Goal: Task Accomplishment & Management: Complete application form

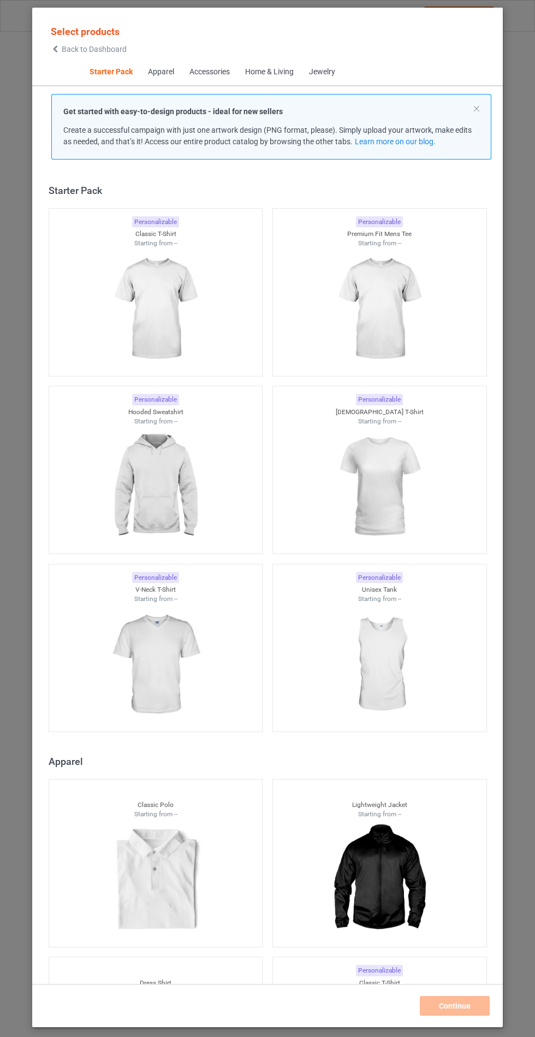
scroll to position [13, 0]
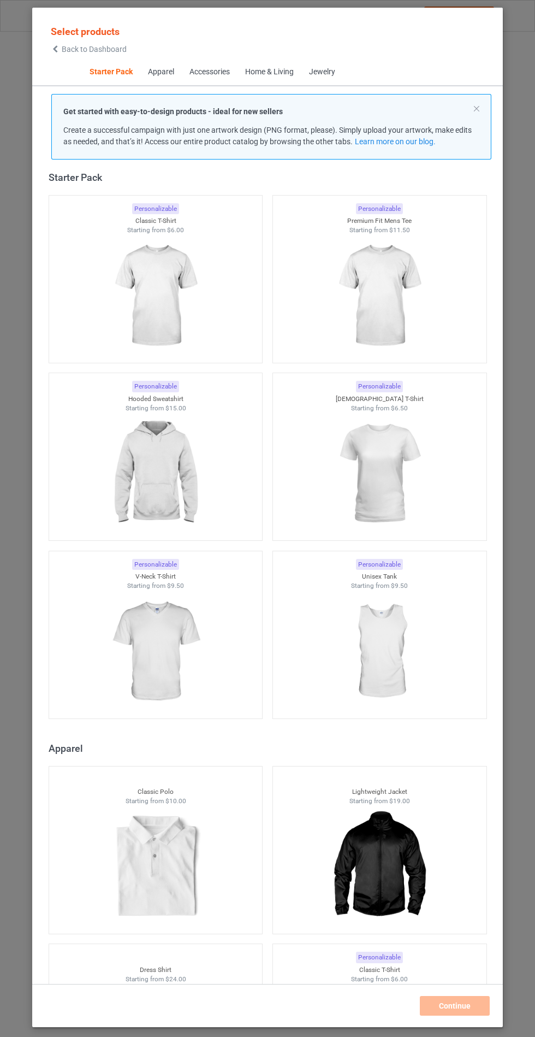
click at [177, 479] on img at bounding box center [155, 473] width 98 height 122
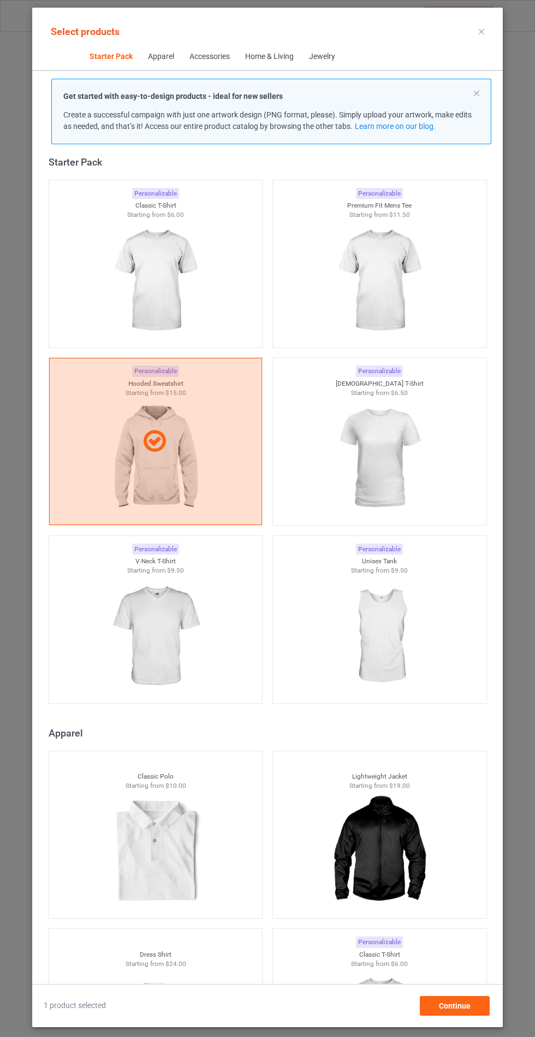
scroll to position [63, 0]
click at [442, 1010] on span "Continue" at bounding box center [455, 1005] width 32 height 9
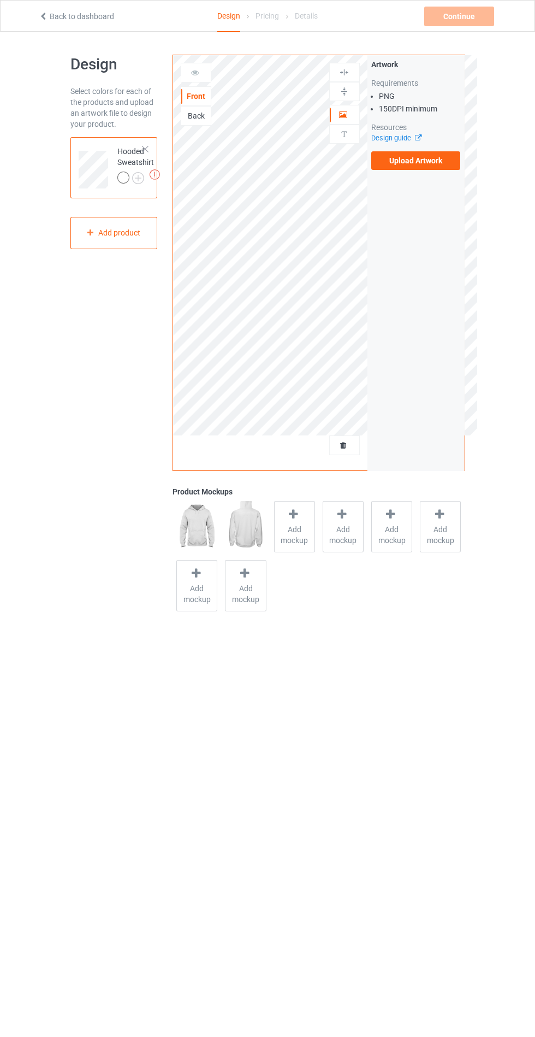
click at [285, 824] on body "Back to dashboard Design Pricing Details Continue Missing artworks Design Selec…" at bounding box center [267, 550] width 535 height 1037
click at [436, 165] on label "Upload Artwork" at bounding box center [416, 160] width 90 height 19
click at [0, 0] on input "Upload Artwork" at bounding box center [0, 0] width 0 height 0
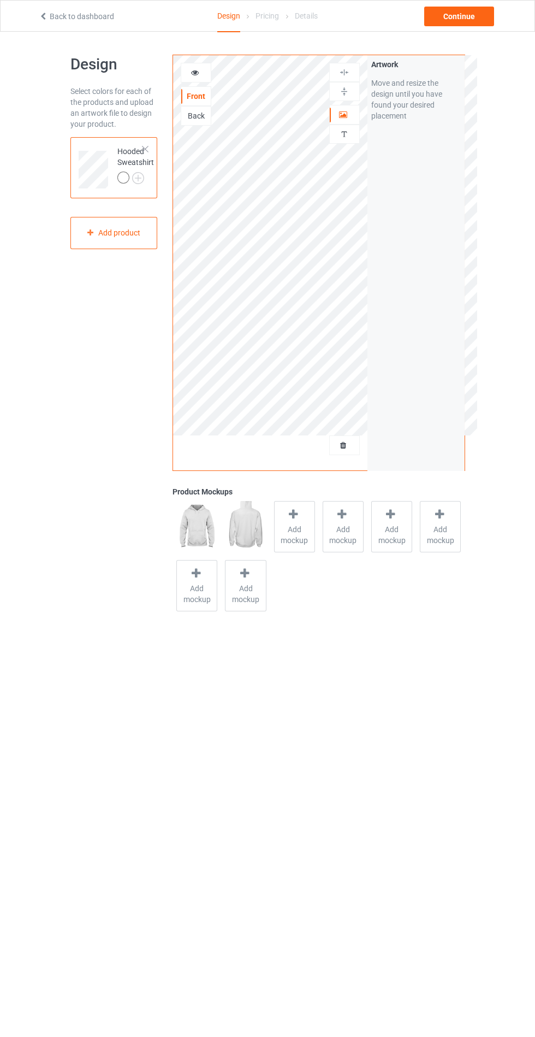
click at [288, 535] on span "Add mockup" at bounding box center [295, 535] width 40 height 22
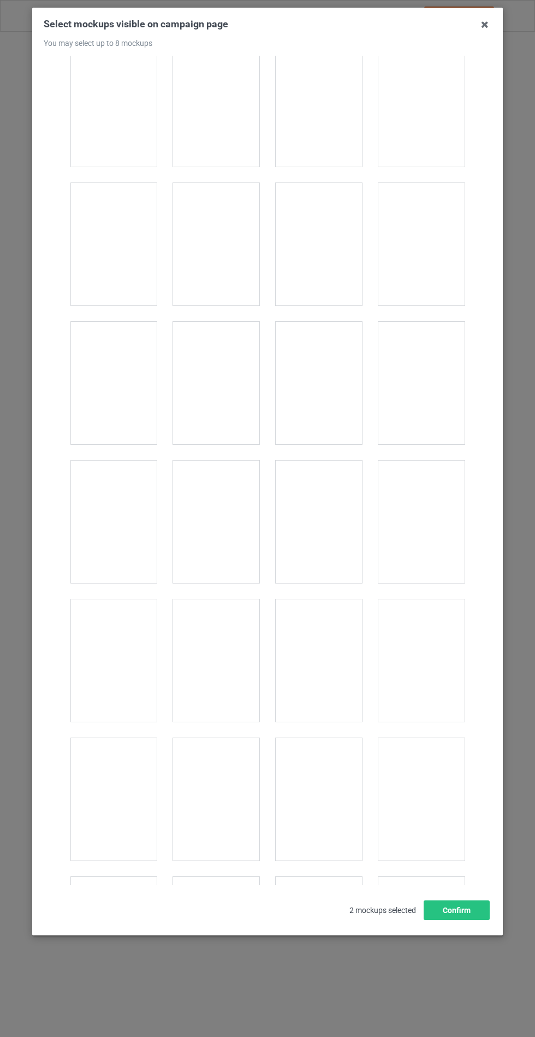
scroll to position [8814, 0]
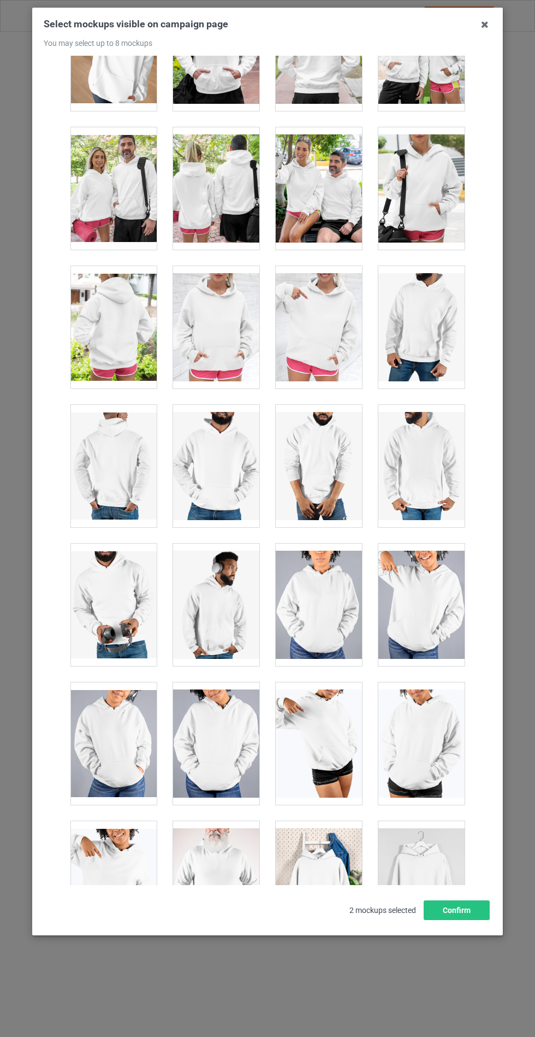
click at [215, 310] on div at bounding box center [216, 327] width 86 height 122
click at [462, 920] on button "Confirm" at bounding box center [457, 910] width 66 height 20
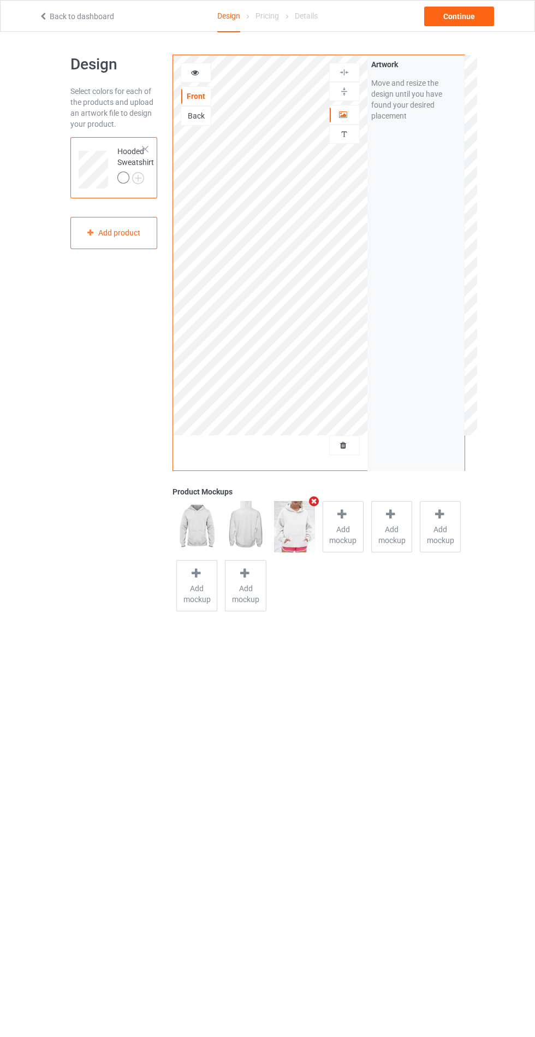
click at [0, 0] on img at bounding box center [0, 0] width 0 height 0
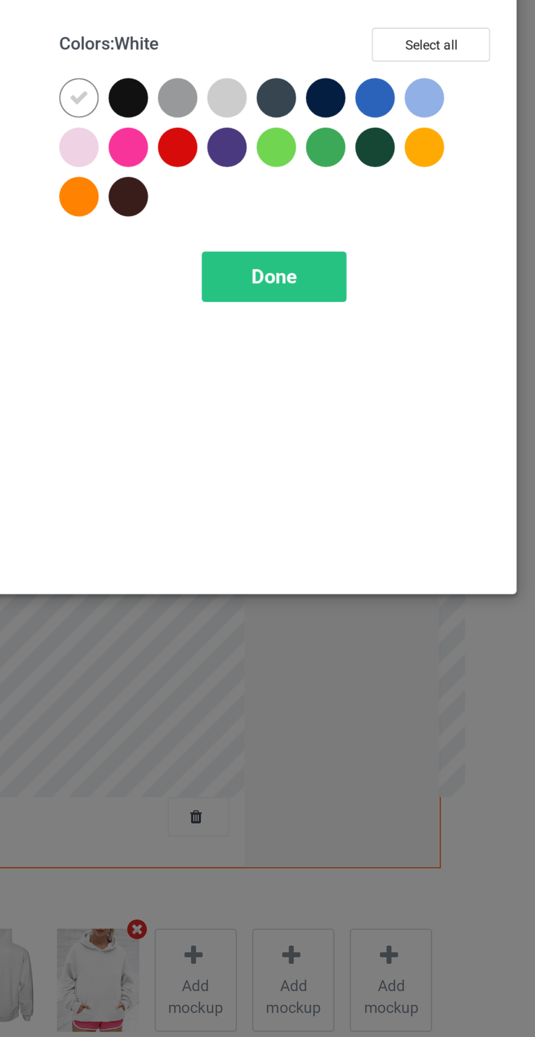
click at [311, 87] on div at bounding box center [310, 88] width 20 height 20
click at [336, 84] on div at bounding box center [334, 88] width 20 height 20
click at [384, 86] on div at bounding box center [384, 88] width 20 height 20
click at [403, 87] on div at bounding box center [408, 88] width 20 height 20
click at [311, 141] on div at bounding box center [310, 137] width 20 height 20
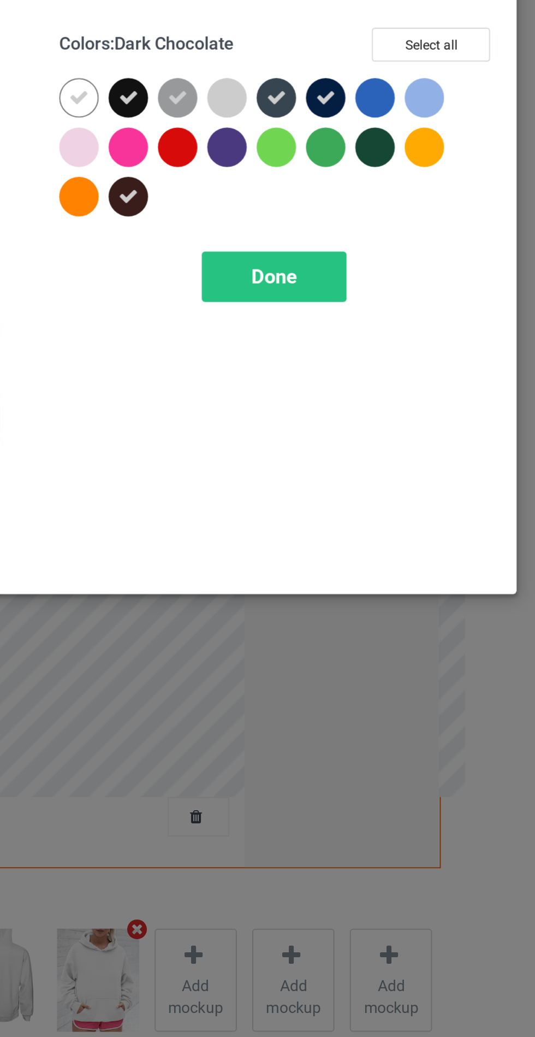
click at [382, 181] on span "Done" at bounding box center [382, 175] width 23 height 11
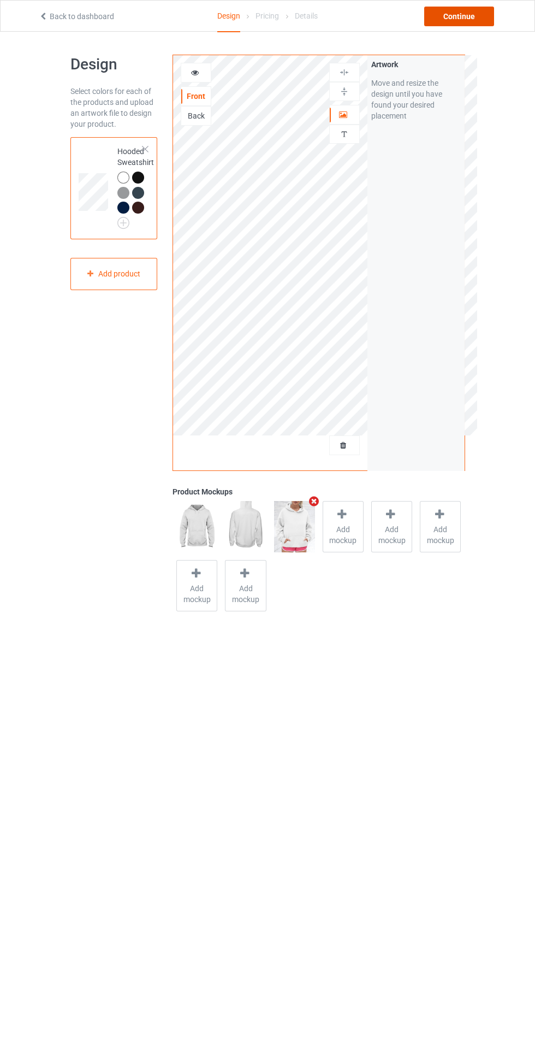
click at [468, 26] on div "Continue" at bounding box center [459, 17] width 70 height 20
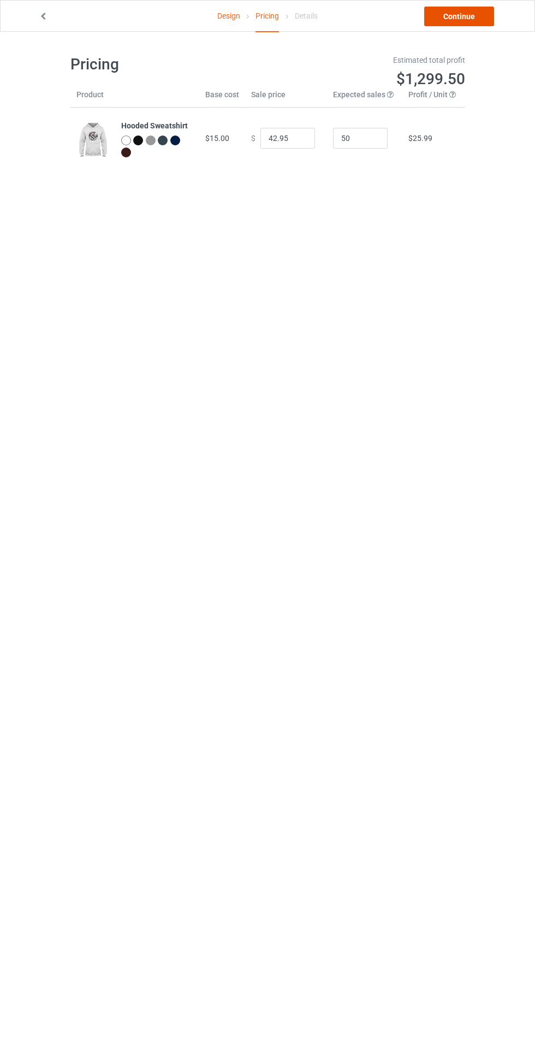
click at [456, 16] on link "Continue" at bounding box center [459, 17] width 70 height 20
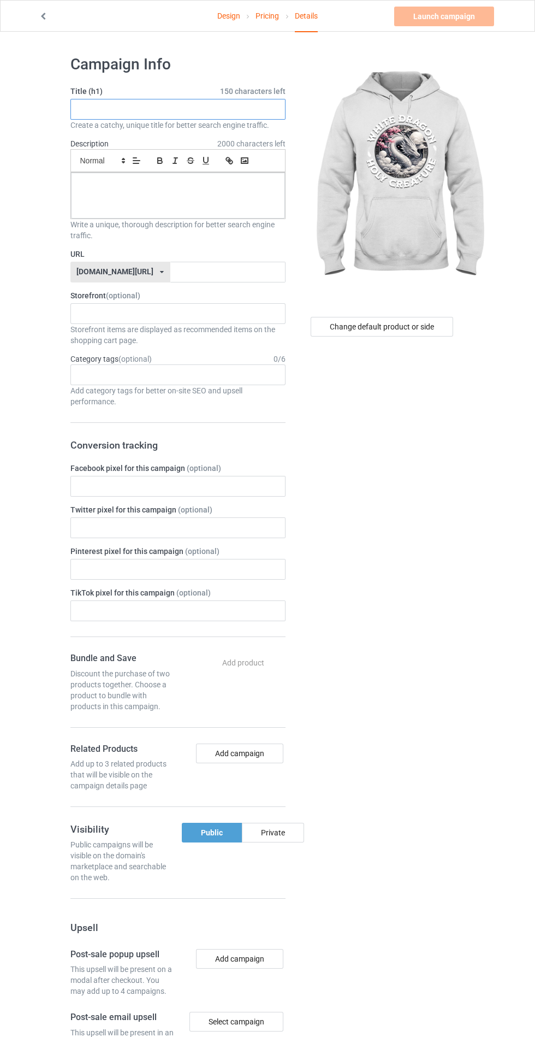
click at [233, 105] on input "text" at bounding box center [177, 109] width 215 height 21
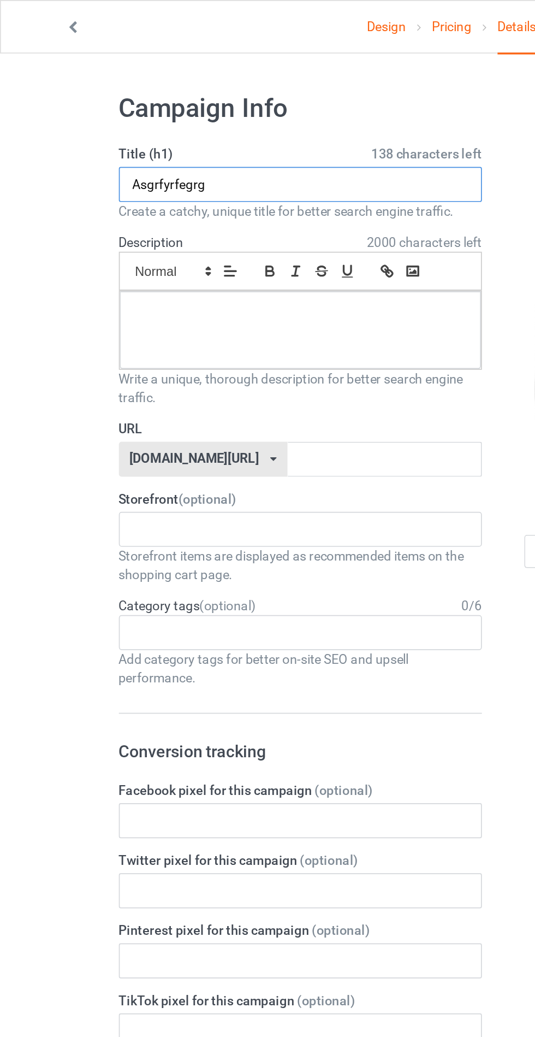
type input "Asgrfyrfegrg"
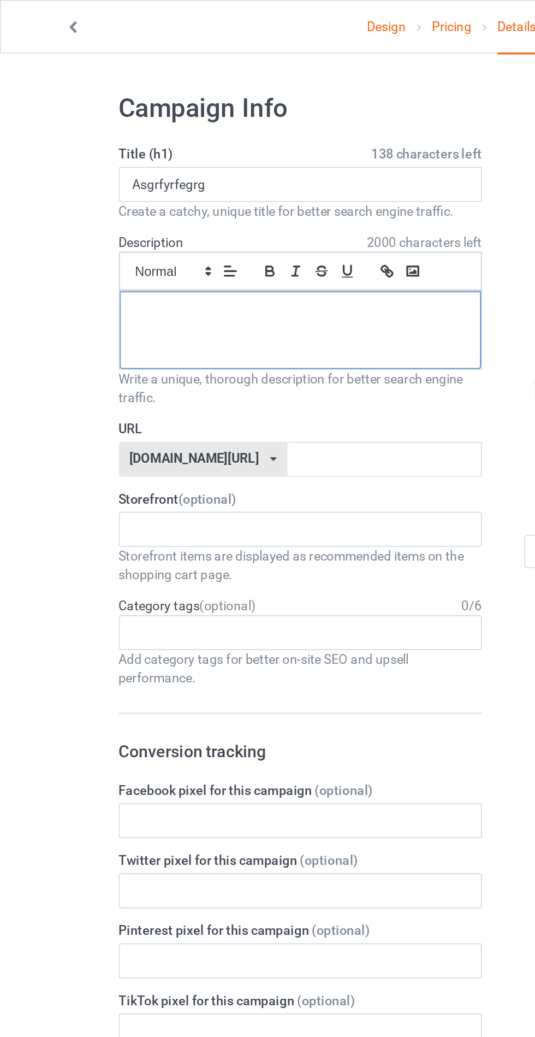
click at [190, 208] on div at bounding box center [178, 196] width 214 height 46
click at [180, 271] on input "text" at bounding box center [227, 272] width 115 height 21
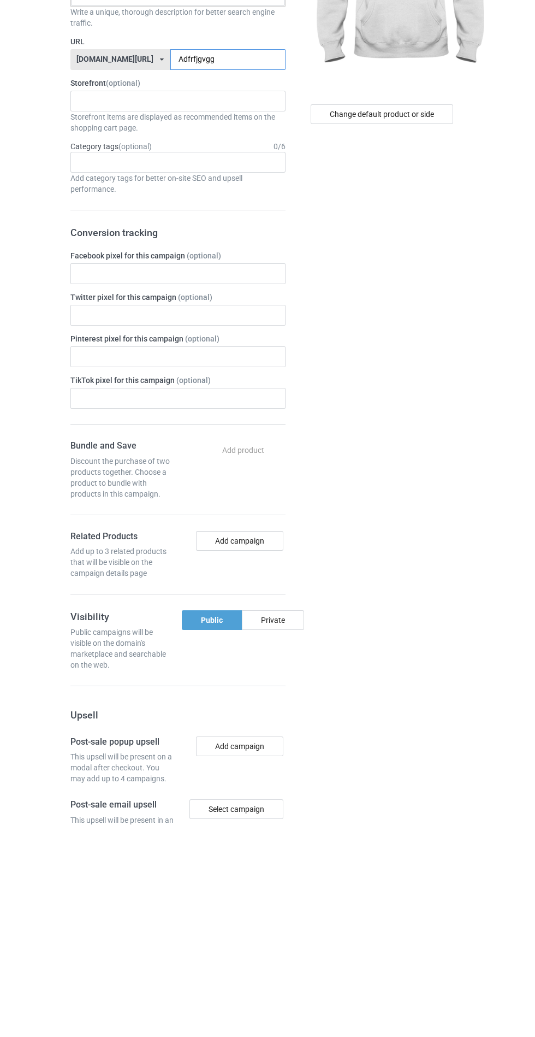
type input "Adfrfjgvgg"
click at [280, 806] on div at bounding box center [177, 806] width 215 height 1
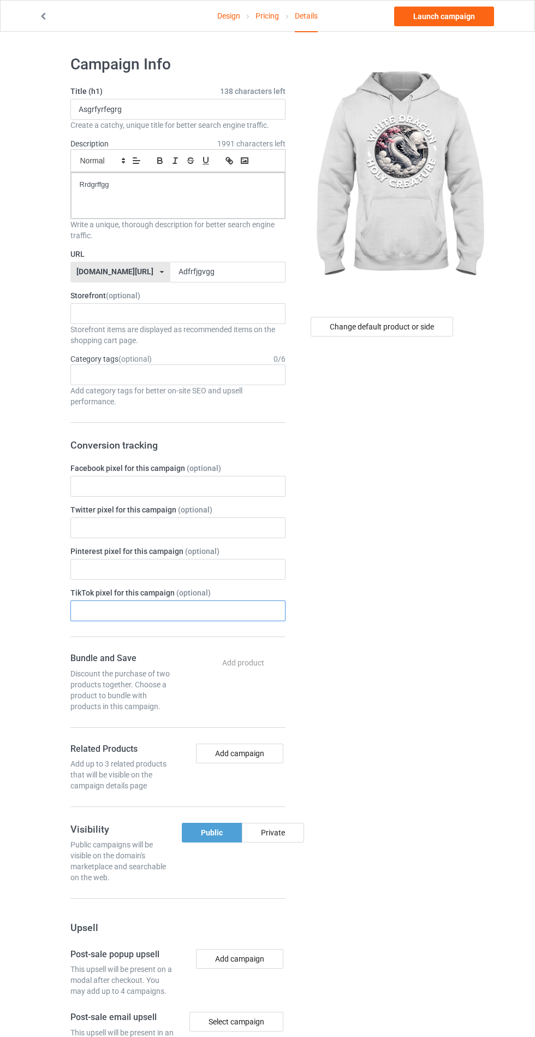
click at [277, 610] on input "text" at bounding box center [177, 610] width 215 height 21
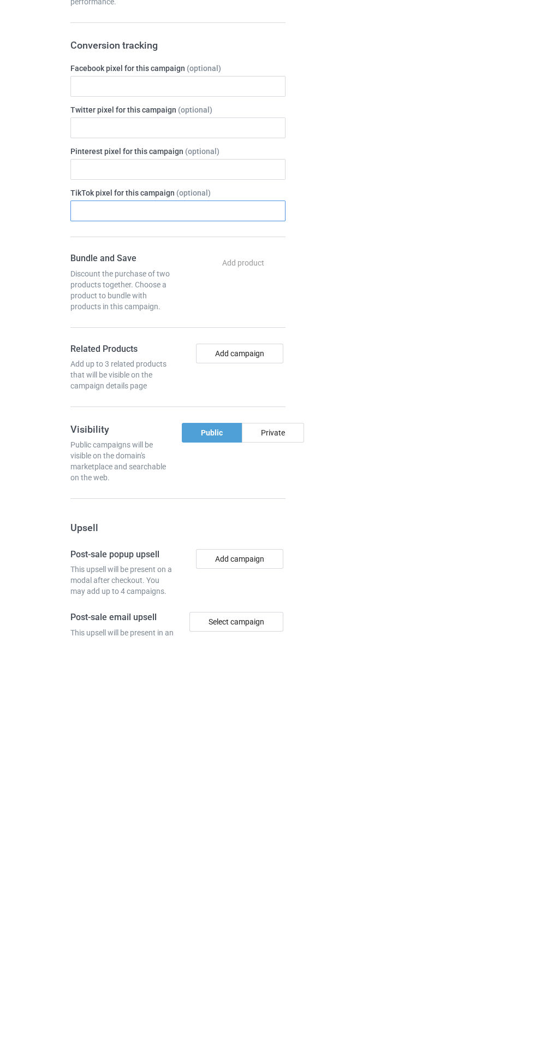
scroll to position [27, 0]
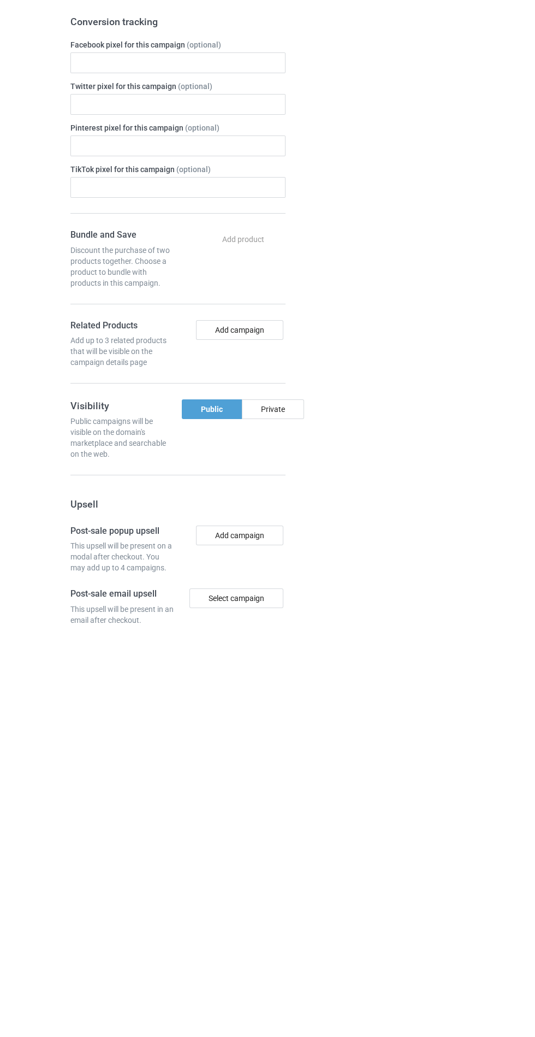
click at [266, 810] on div "Private" at bounding box center [273, 806] width 62 height 20
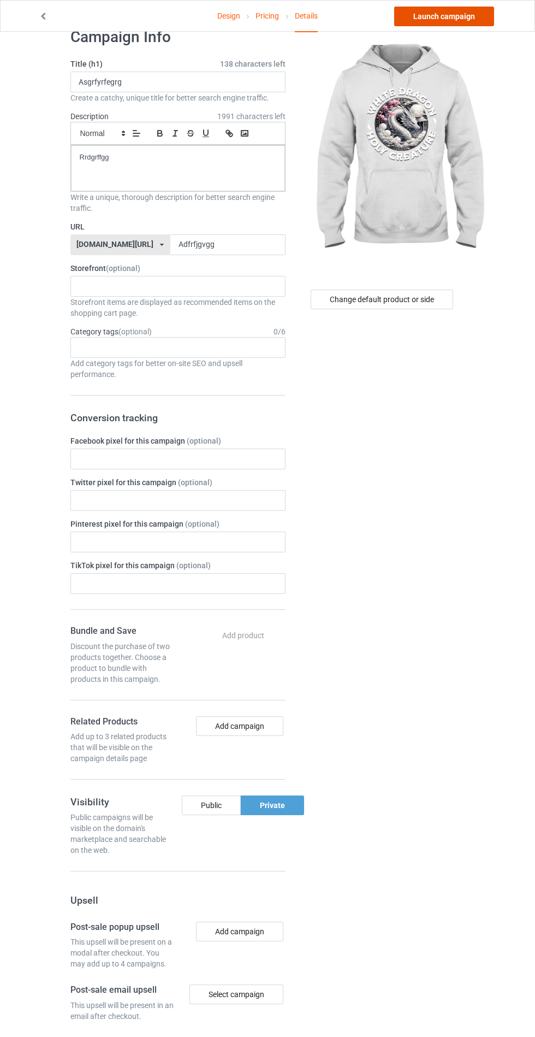
click at [457, 18] on link "Launch campaign" at bounding box center [444, 17] width 100 height 20
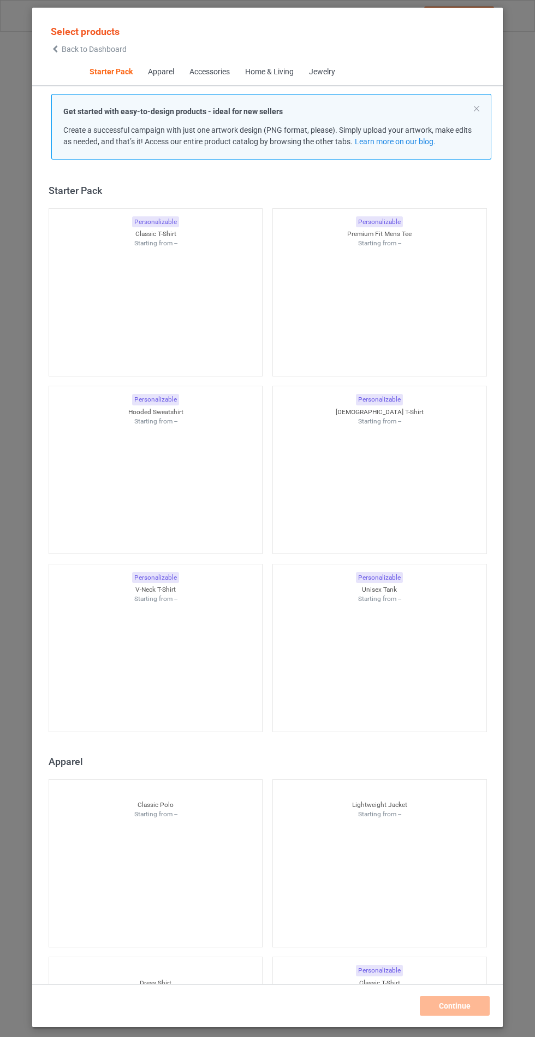
scroll to position [13, 0]
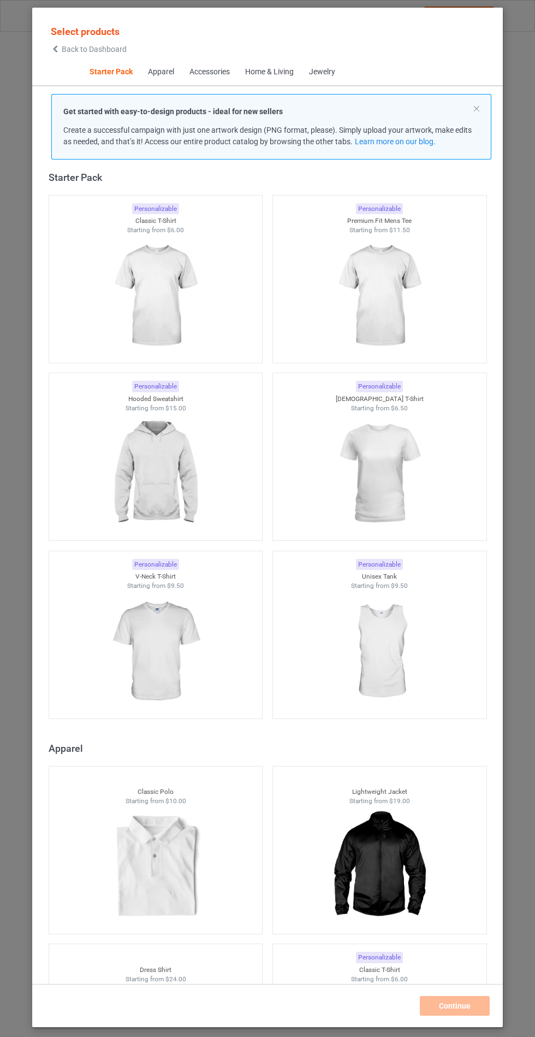
click at [165, 471] on img at bounding box center [155, 473] width 98 height 122
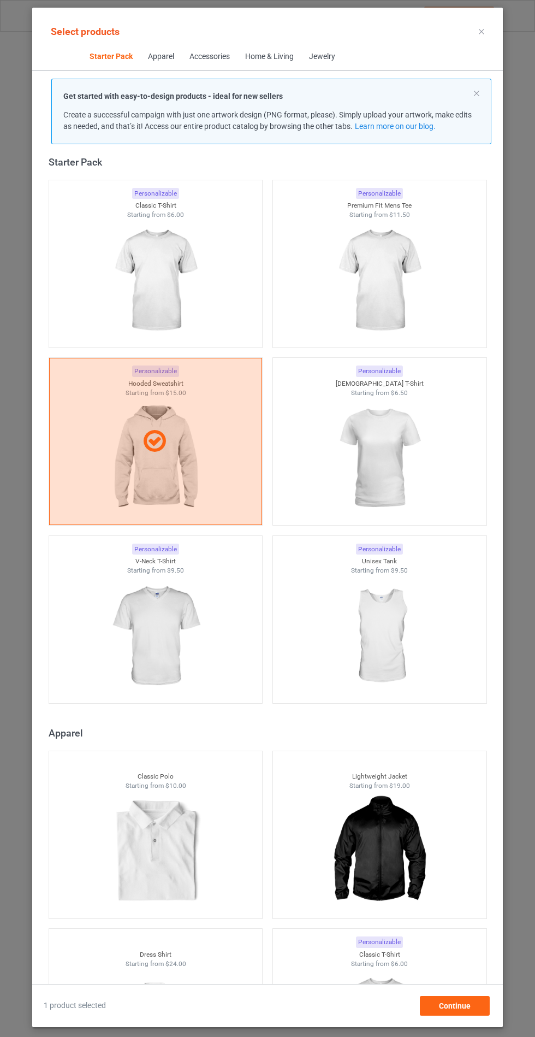
scroll to position [63, 0]
click at [467, 1006] on span "Continue" at bounding box center [455, 1005] width 32 height 9
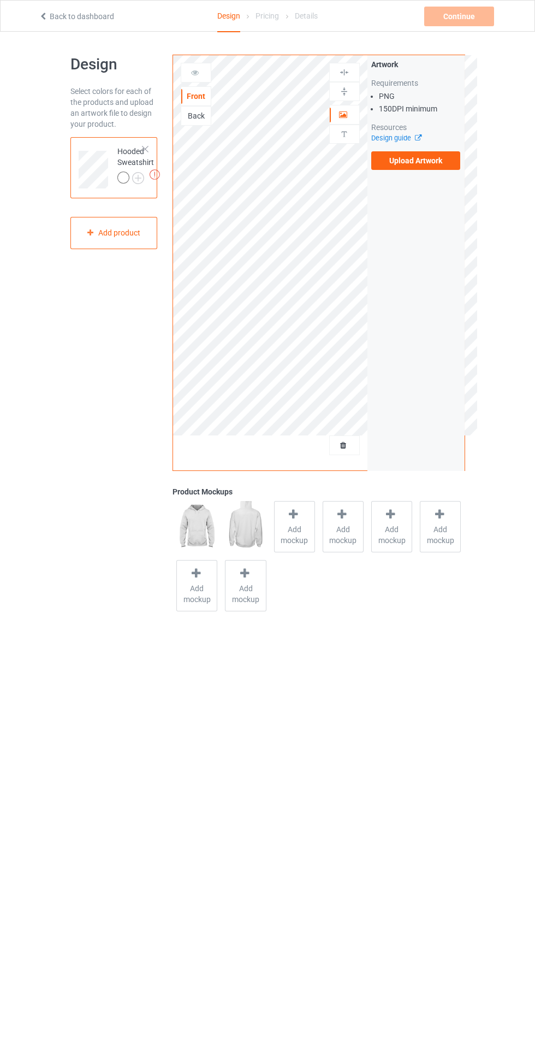
click at [412, 161] on label "Upload Artwork" at bounding box center [416, 160] width 90 height 19
click at [0, 0] on input "Upload Artwork" at bounding box center [0, 0] width 0 height 0
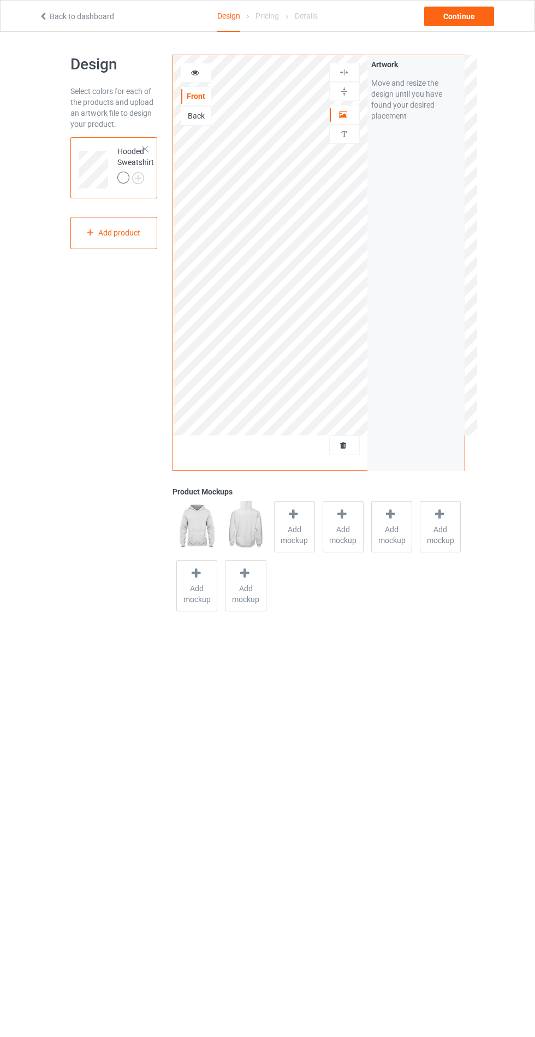
click at [286, 544] on span "Add mockup" at bounding box center [295, 535] width 40 height 22
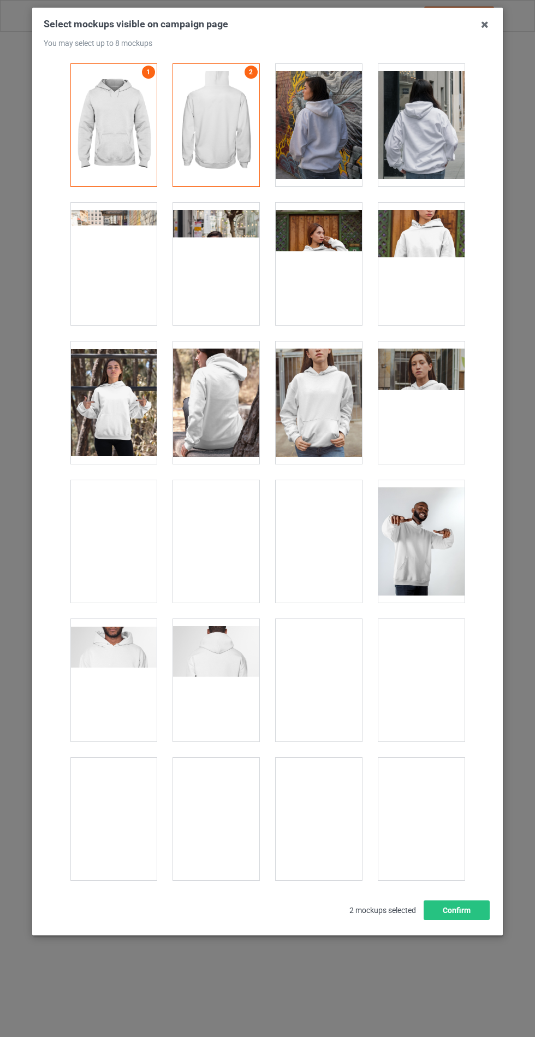
scroll to position [8814, 0]
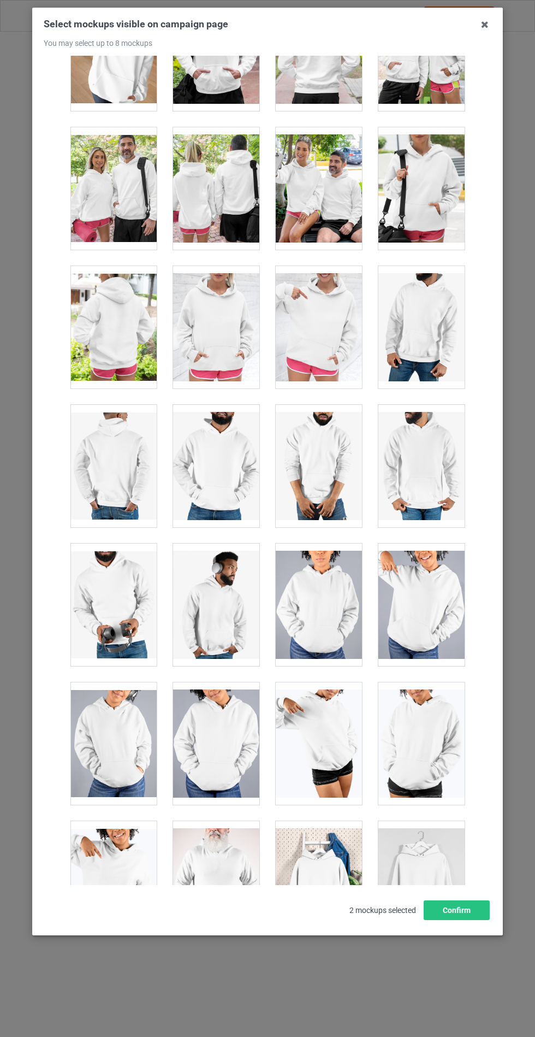
click at [222, 328] on div at bounding box center [216, 327] width 86 height 122
click at [453, 920] on button "Confirm" at bounding box center [457, 910] width 66 height 20
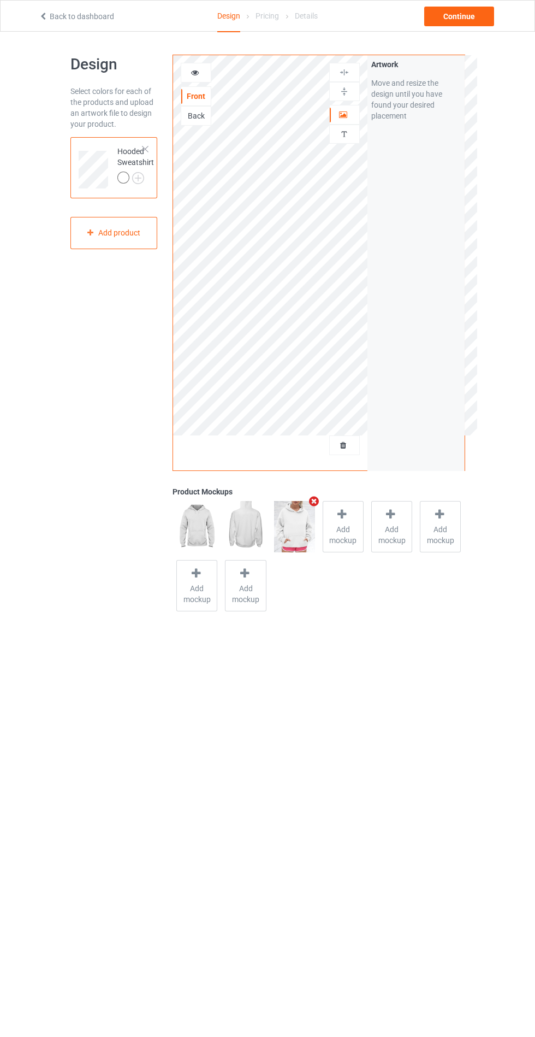
click at [128, 181] on div at bounding box center [124, 178] width 15 height 15
click at [0, 0] on img at bounding box center [0, 0] width 0 height 0
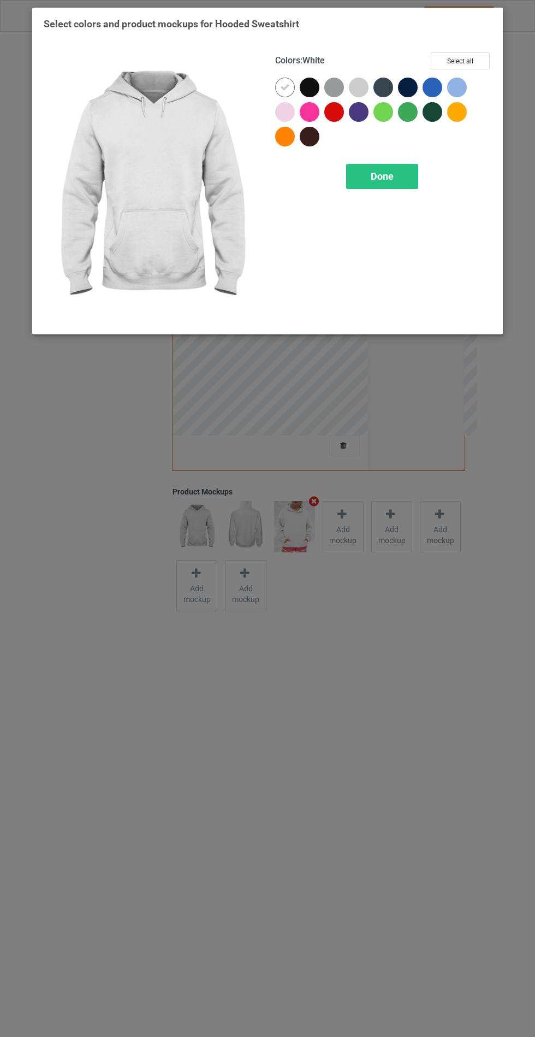
click at [352, 97] on div at bounding box center [361, 90] width 25 height 25
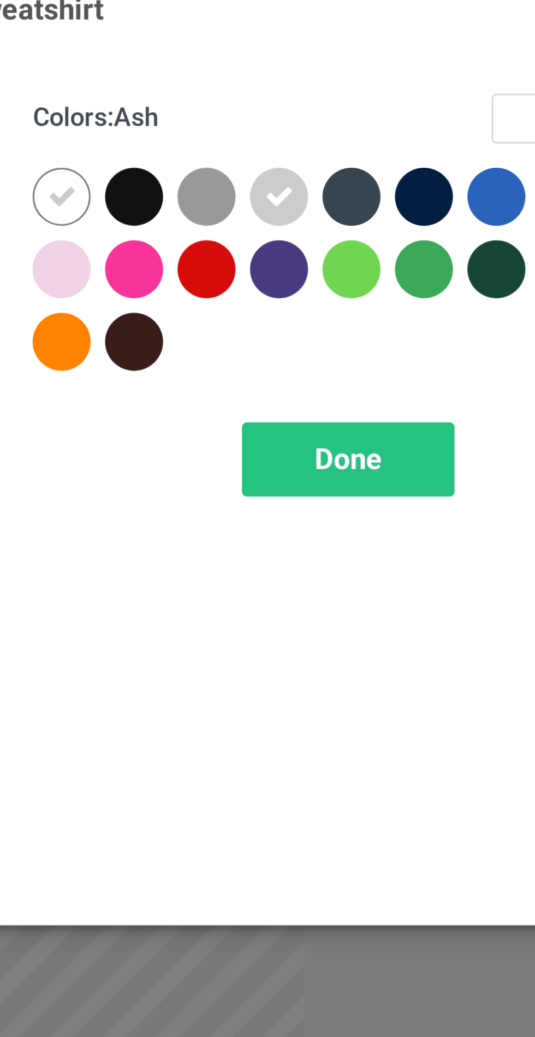
click at [292, 112] on div at bounding box center [285, 112] width 20 height 20
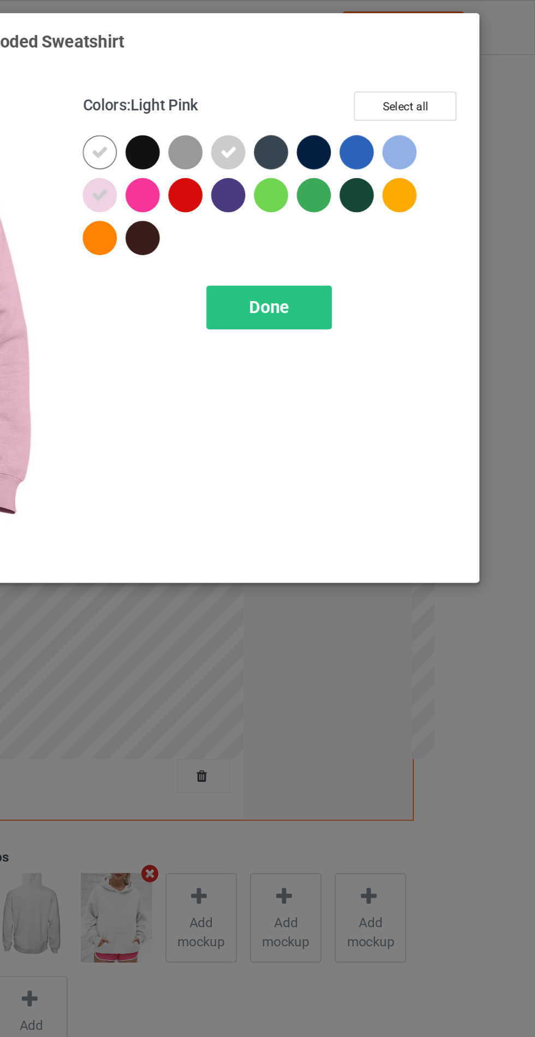
click at [463, 83] on div at bounding box center [457, 88] width 20 height 20
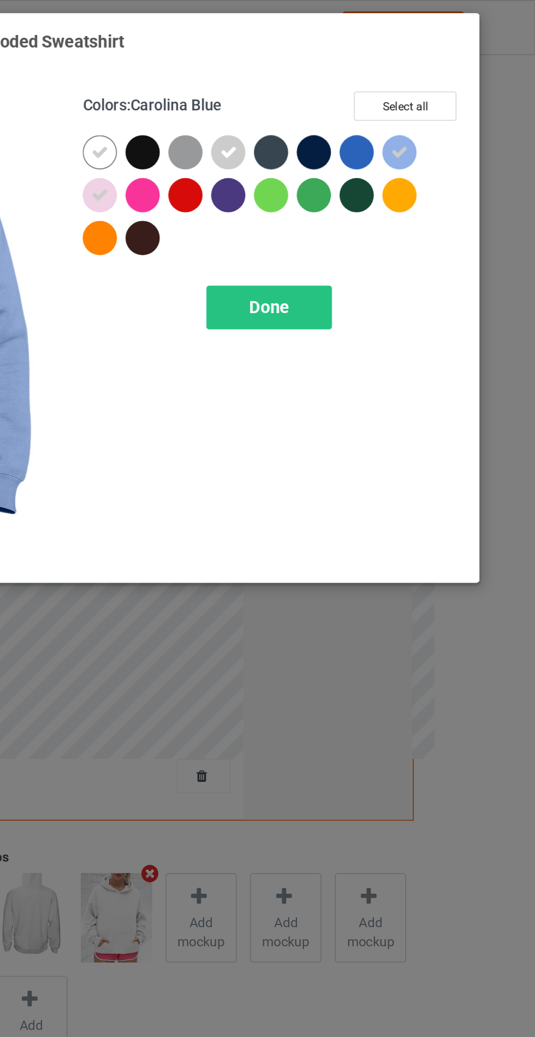
click at [395, 174] on div "Done" at bounding box center [382, 176] width 72 height 25
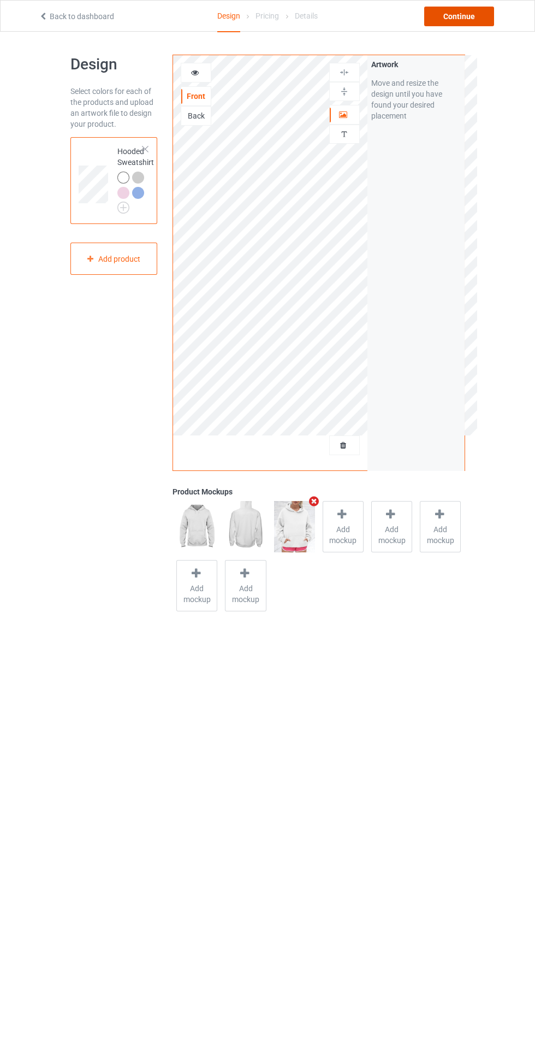
click at [464, 17] on div "Continue" at bounding box center [459, 17] width 70 height 20
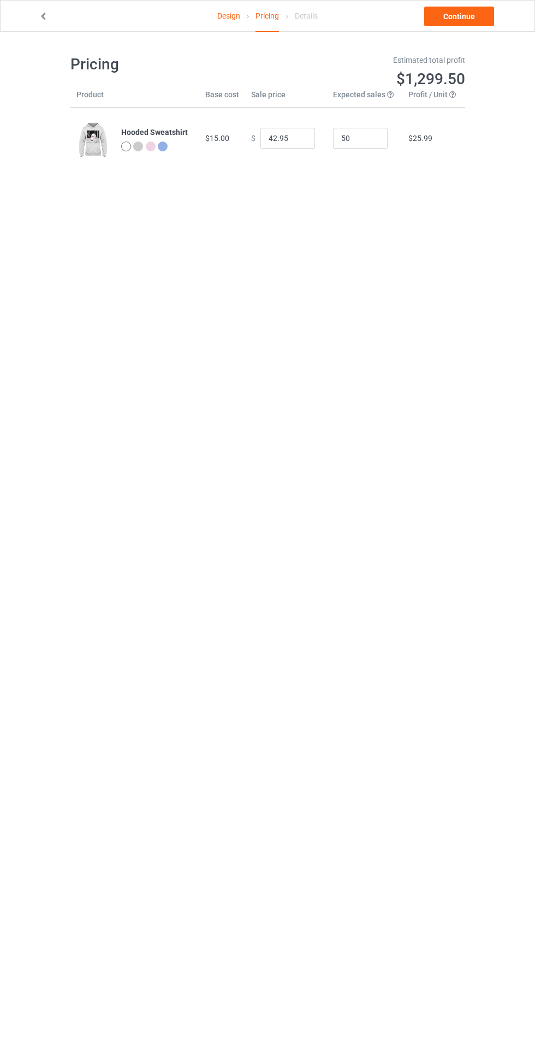
click at [448, 39] on div "Pricing Estimated total profit $1,299.50 Product Base cost Sale price Expected …" at bounding box center [267, 112] width 395 height 160
click at [471, 19] on link "Continue" at bounding box center [459, 17] width 70 height 20
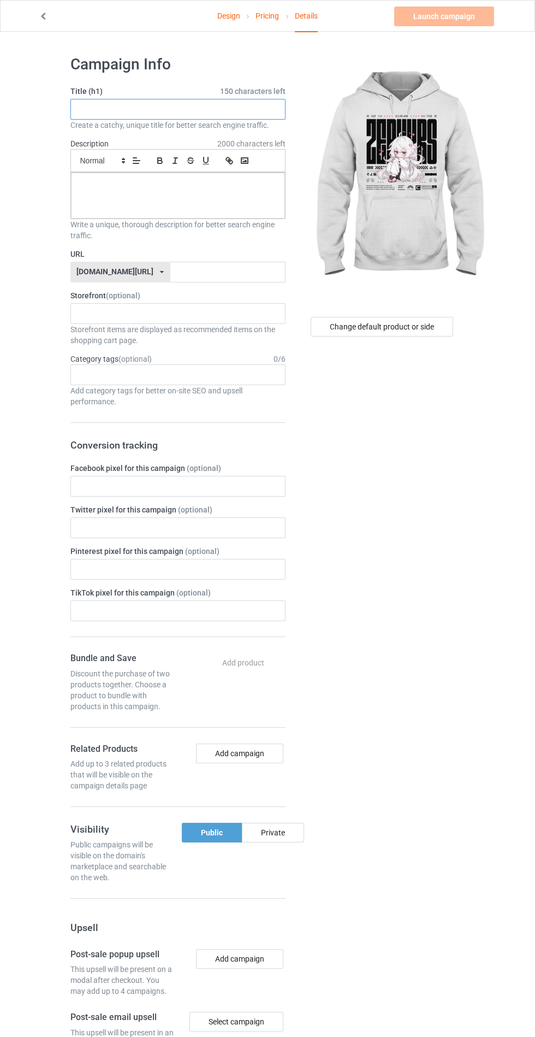
click at [230, 108] on input "text" at bounding box center [177, 109] width 215 height 21
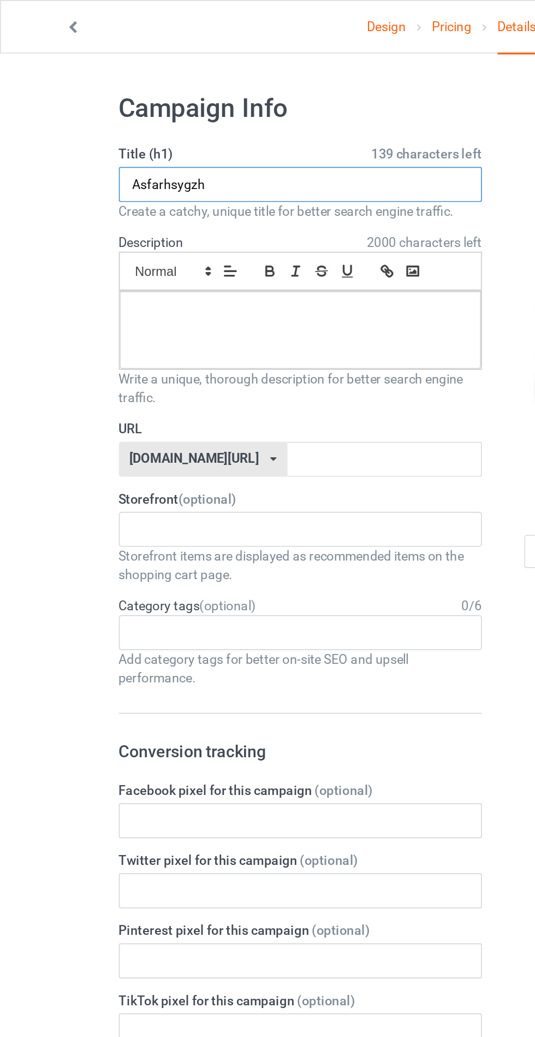
type input "Asfarhsygzh"
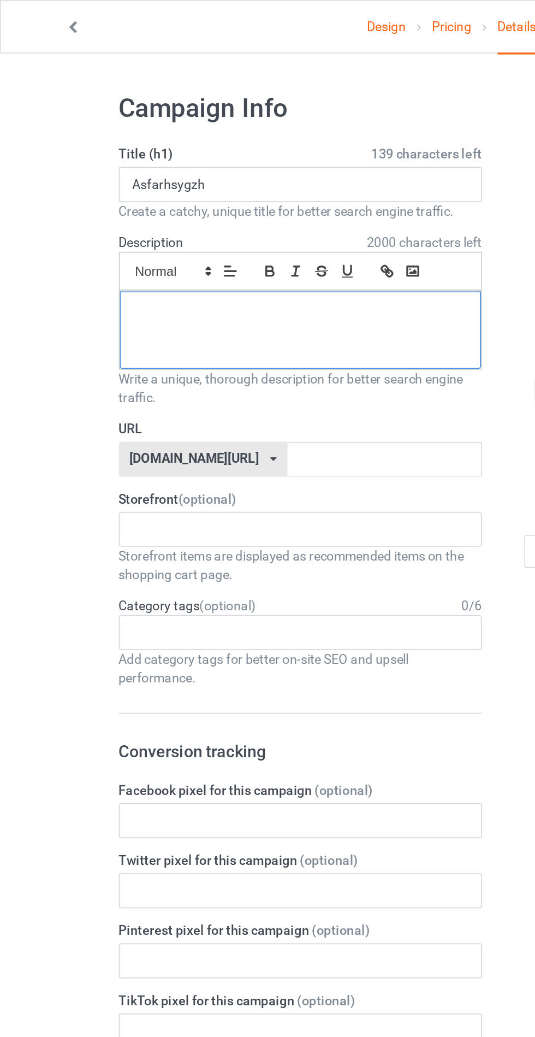
click at [117, 195] on div at bounding box center [178, 196] width 214 height 46
click at [249, 274] on input "text" at bounding box center [227, 272] width 115 height 21
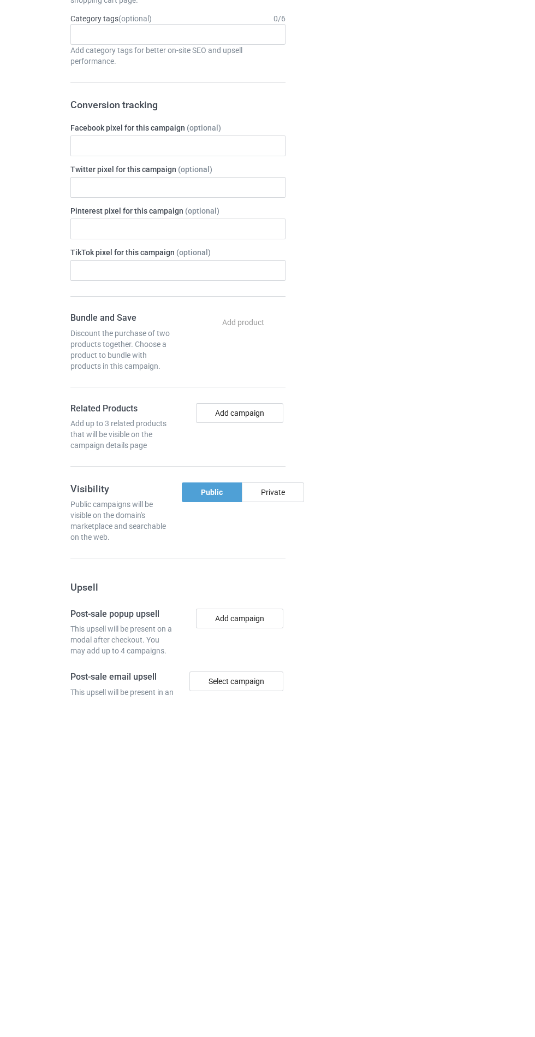
type input "[PERSON_NAME]"
click at [272, 830] on div "Private" at bounding box center [273, 832] width 62 height 20
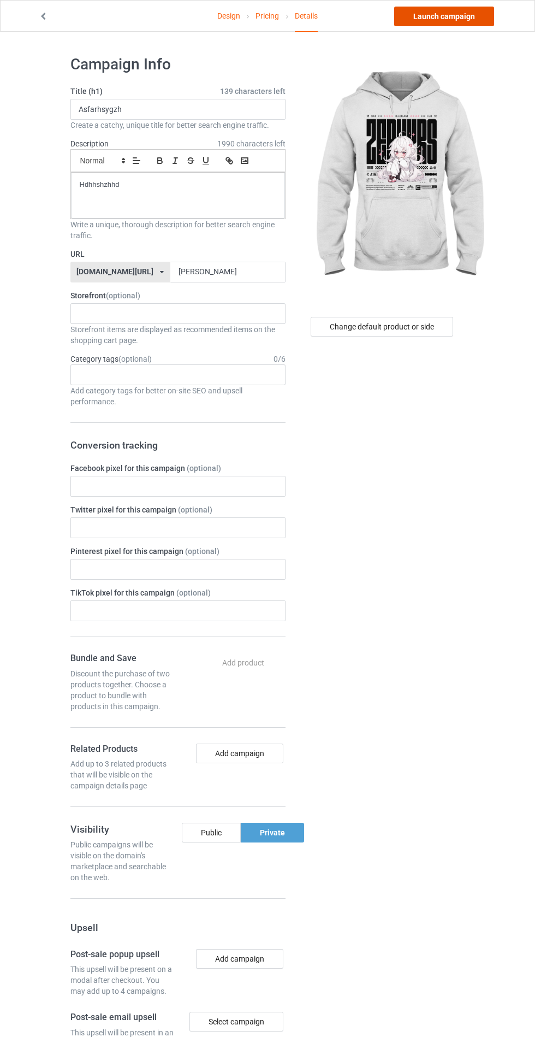
click at [429, 16] on link "Launch campaign" at bounding box center [444, 17] width 100 height 20
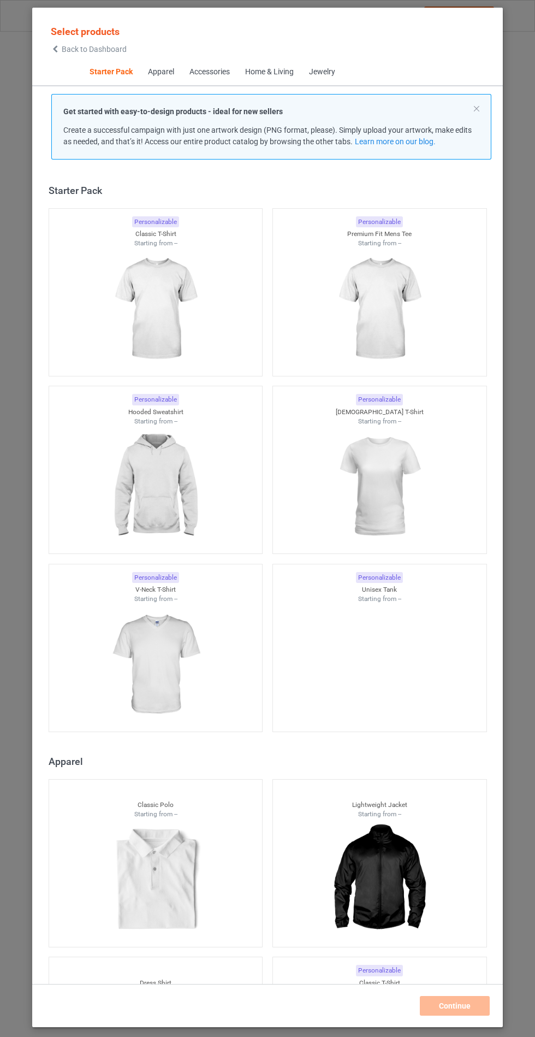
scroll to position [13, 0]
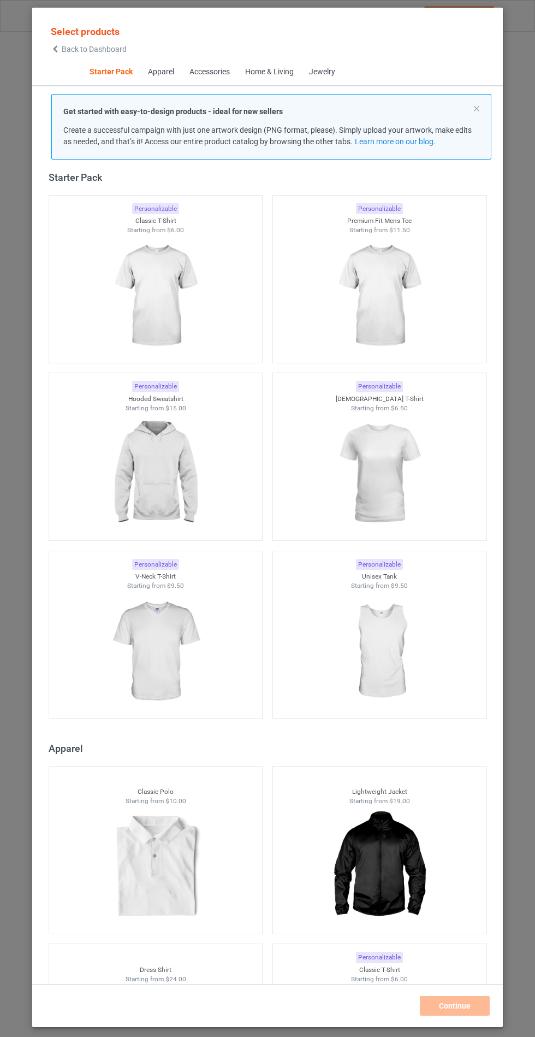
click at [167, 490] on img at bounding box center [155, 473] width 98 height 122
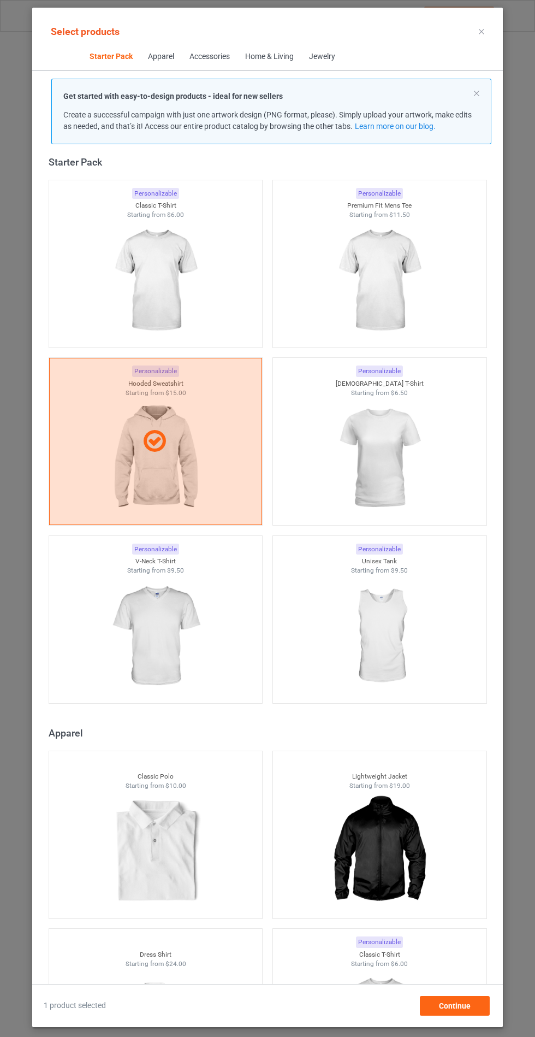
scroll to position [63, 0]
click at [467, 1010] on span "Continue" at bounding box center [455, 1005] width 32 height 9
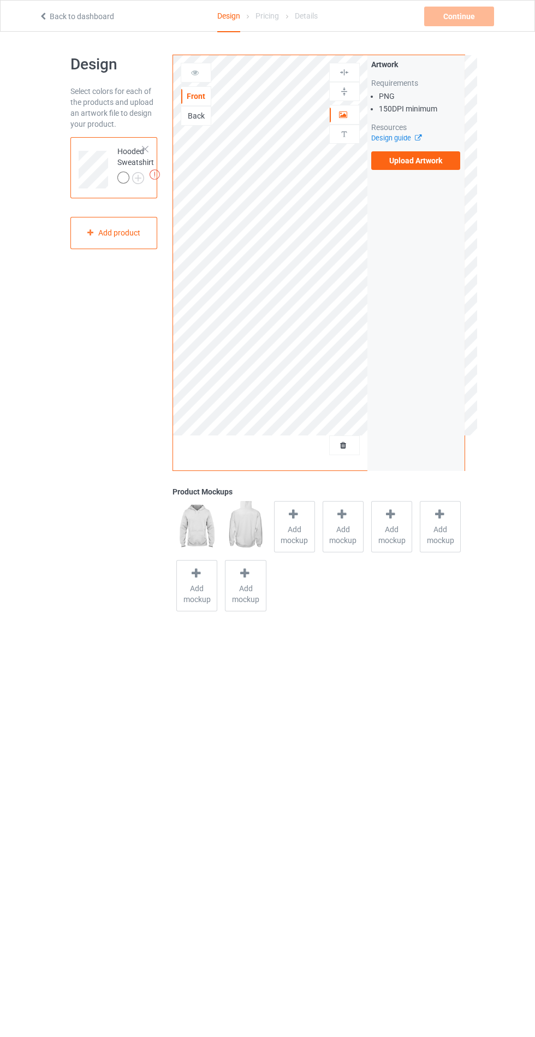
click at [441, 156] on label "Upload Artwork" at bounding box center [416, 160] width 90 height 19
click at [0, 0] on input "Upload Artwork" at bounding box center [0, 0] width 0 height 0
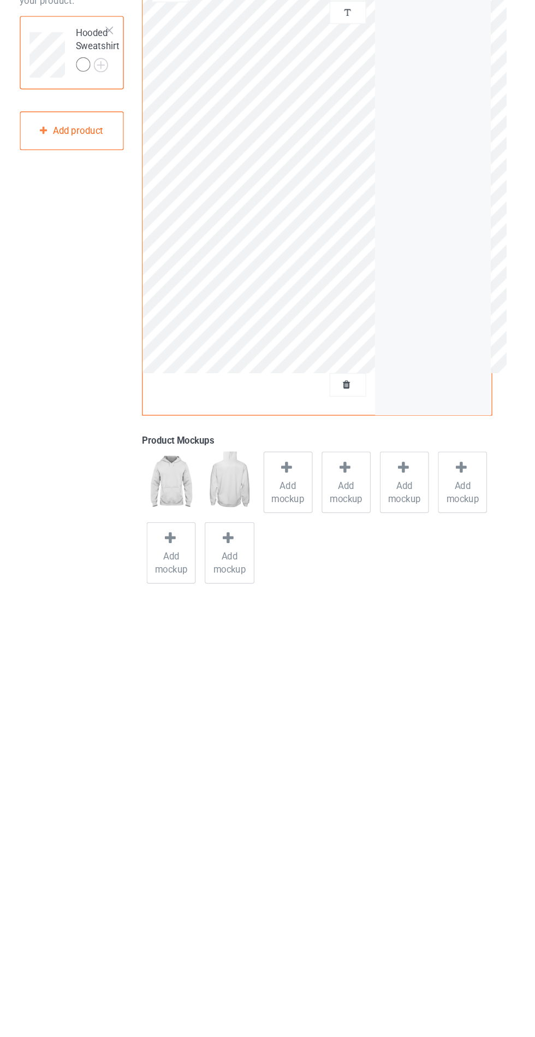
scroll to position [4, 0]
click at [0, 0] on img at bounding box center [0, 0] width 0 height 0
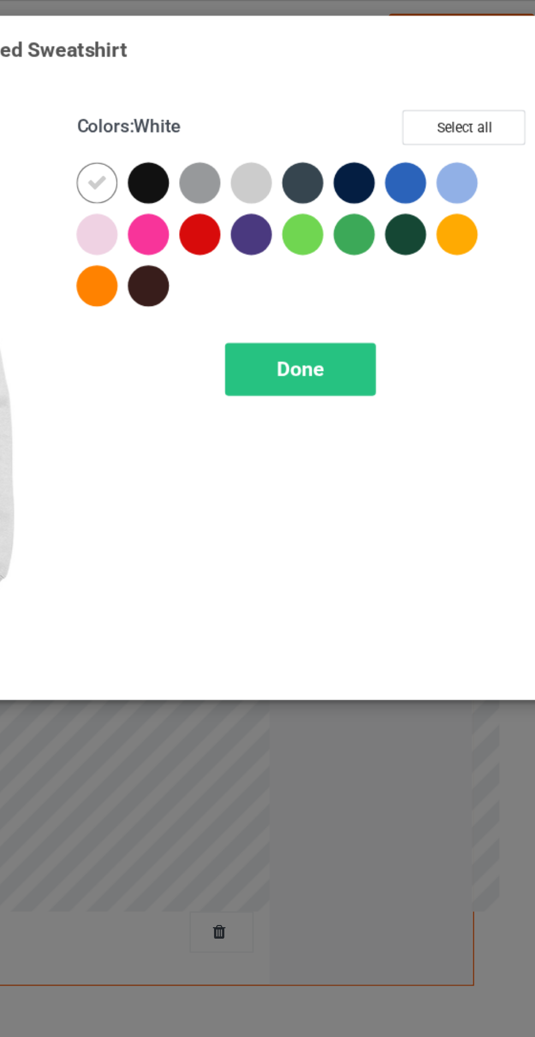
click at [315, 76] on div "Colors : White Select all" at bounding box center [383, 64] width 216 height 25
click at [337, 80] on div at bounding box center [334, 88] width 20 height 20
click at [363, 76] on div "Colors : Sports Grey Select all" at bounding box center [383, 64] width 216 height 25
click at [304, 88] on div at bounding box center [310, 88] width 20 height 20
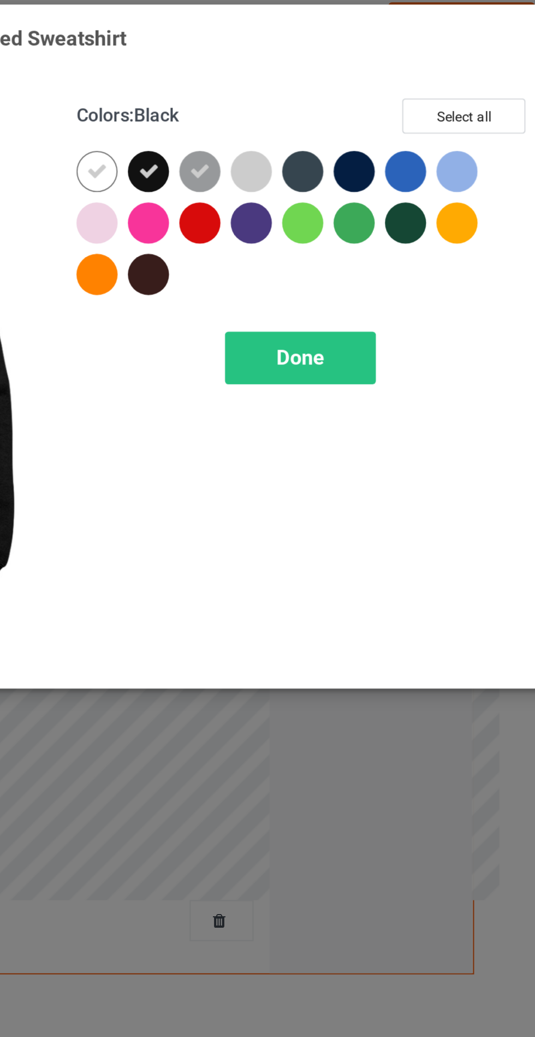
click at [294, 103] on div at bounding box center [287, 114] width 25 height 25
click at [313, 107] on div at bounding box center [310, 112] width 20 height 20
click at [359, 79] on div at bounding box center [359, 88] width 20 height 20
click at [383, 78] on div at bounding box center [384, 88] width 20 height 20
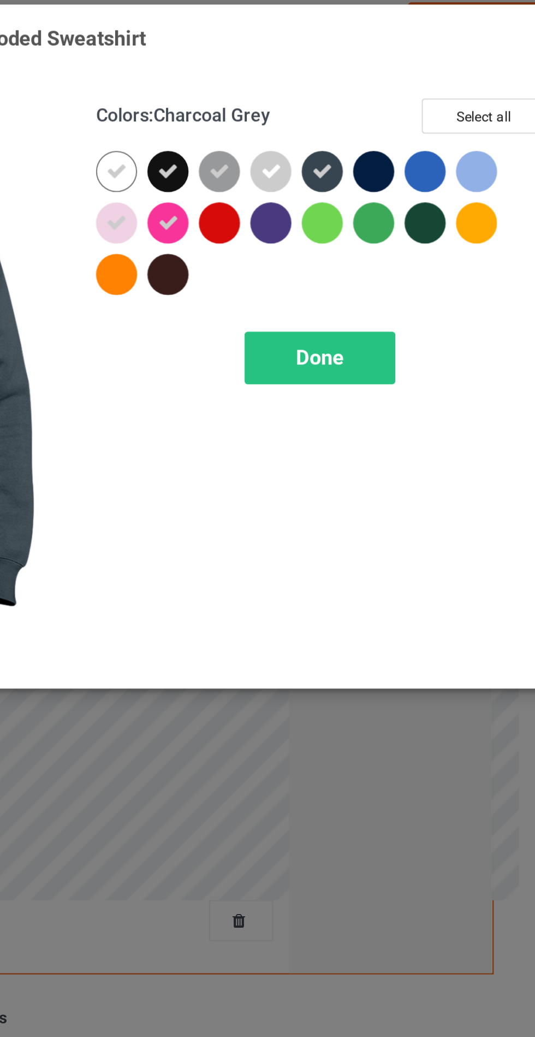
click at [456, 86] on div at bounding box center [457, 88] width 20 height 20
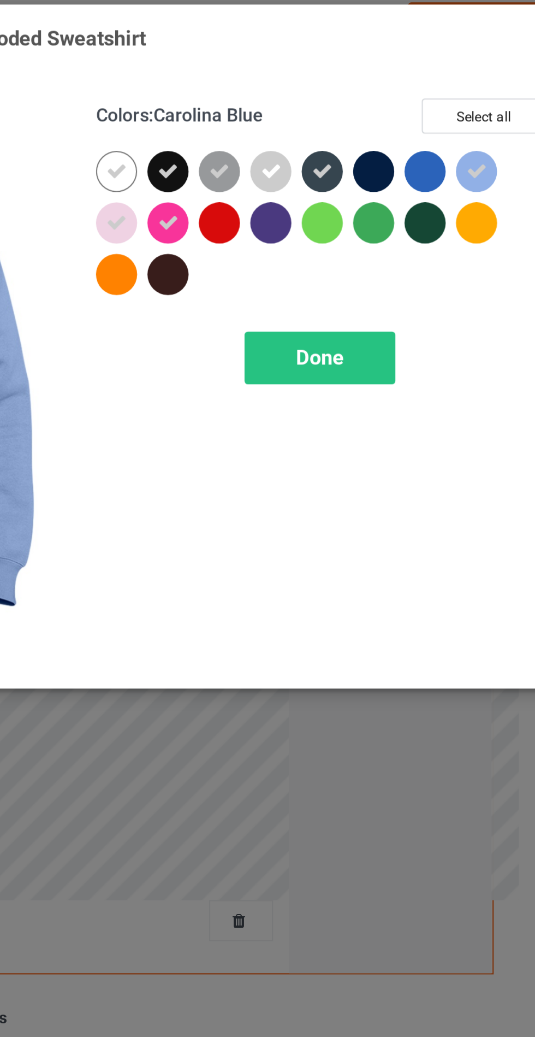
click at [401, 169] on div "Done" at bounding box center [382, 176] width 72 height 25
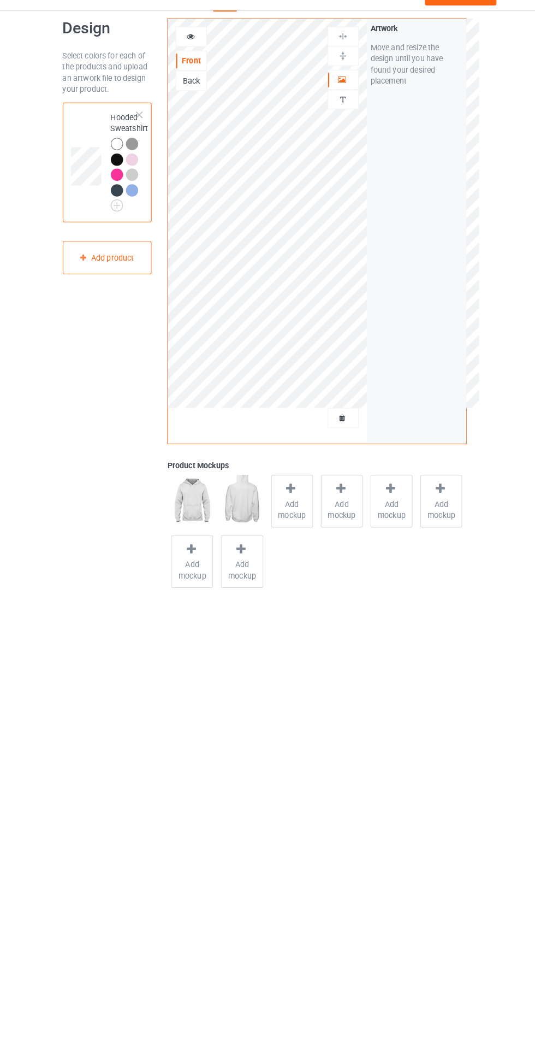
scroll to position [21, 0]
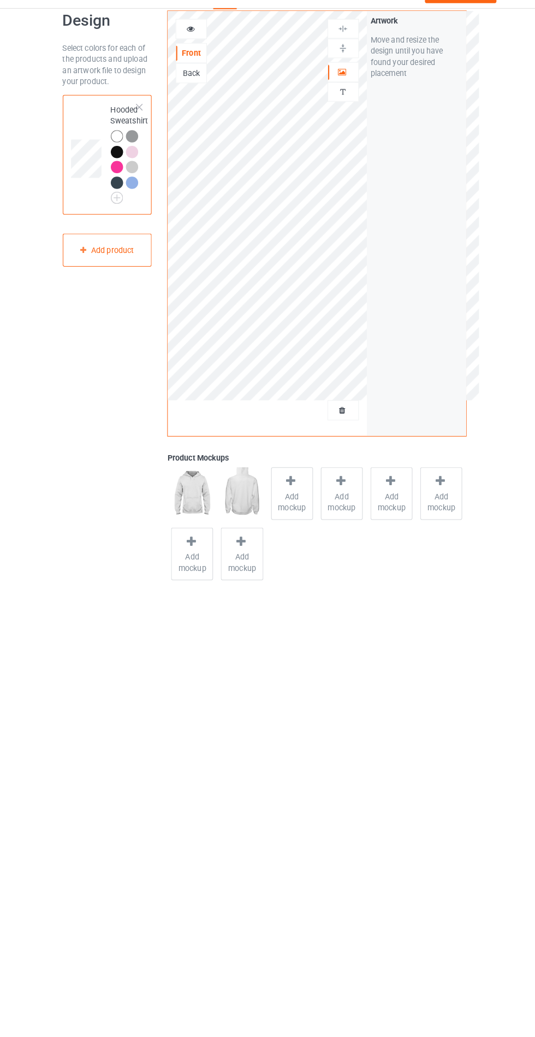
click at [288, 507] on span "Add mockup" at bounding box center [295, 513] width 40 height 22
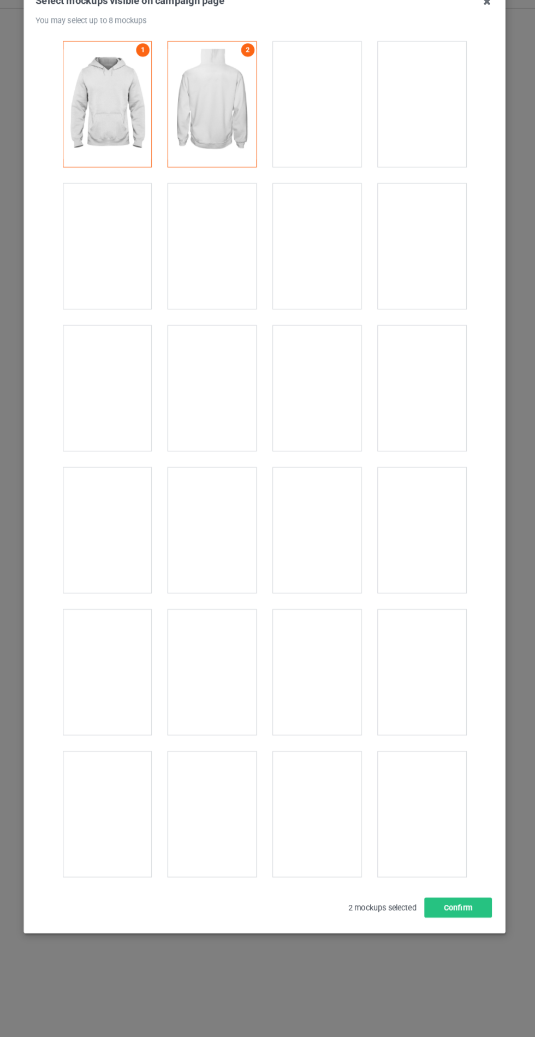
scroll to position [8814, 0]
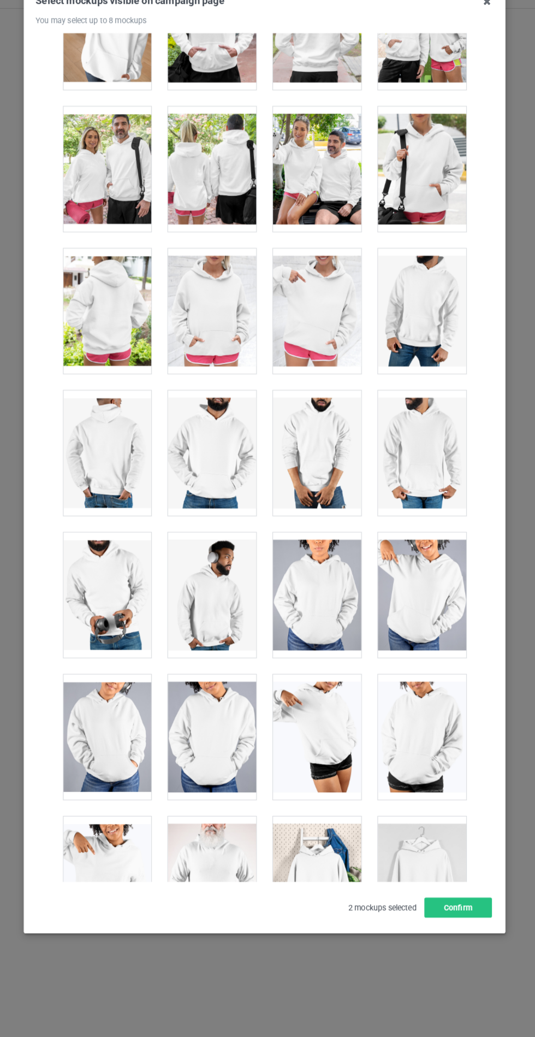
click at [223, 321] on div at bounding box center [216, 327] width 86 height 122
click at [468, 920] on button "Confirm" at bounding box center [457, 910] width 66 height 20
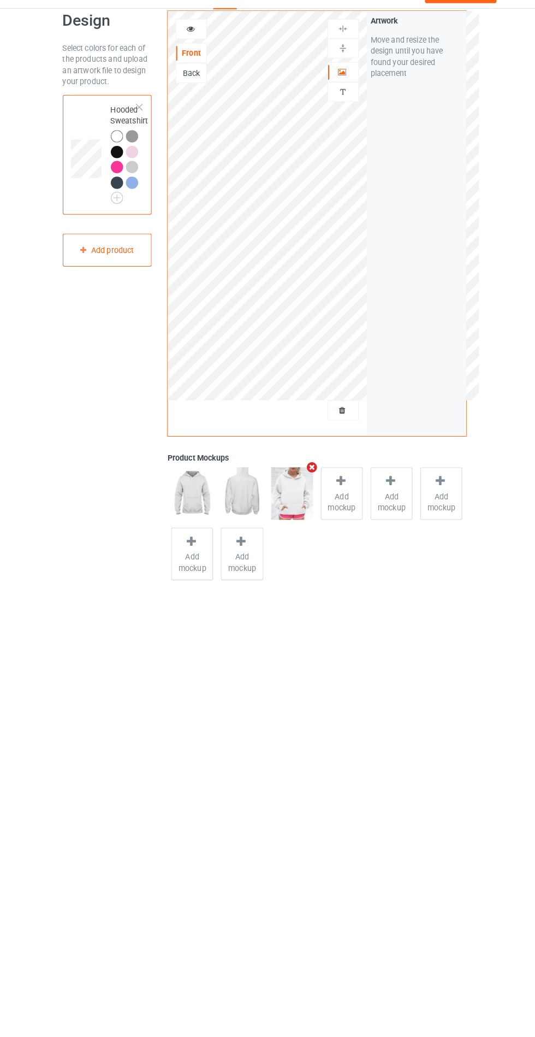
scroll to position [0, 0]
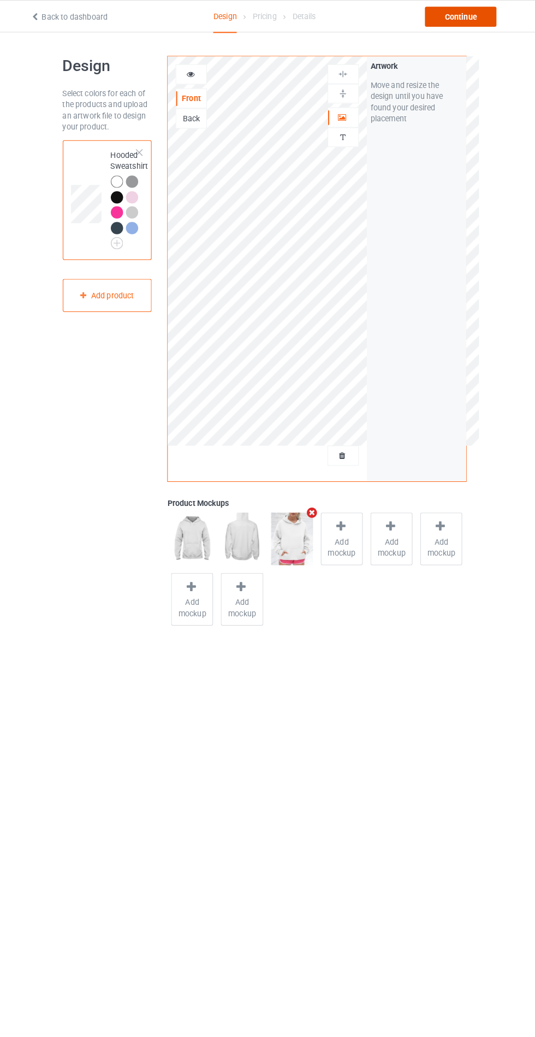
click at [472, 21] on div "Continue" at bounding box center [459, 17] width 70 height 20
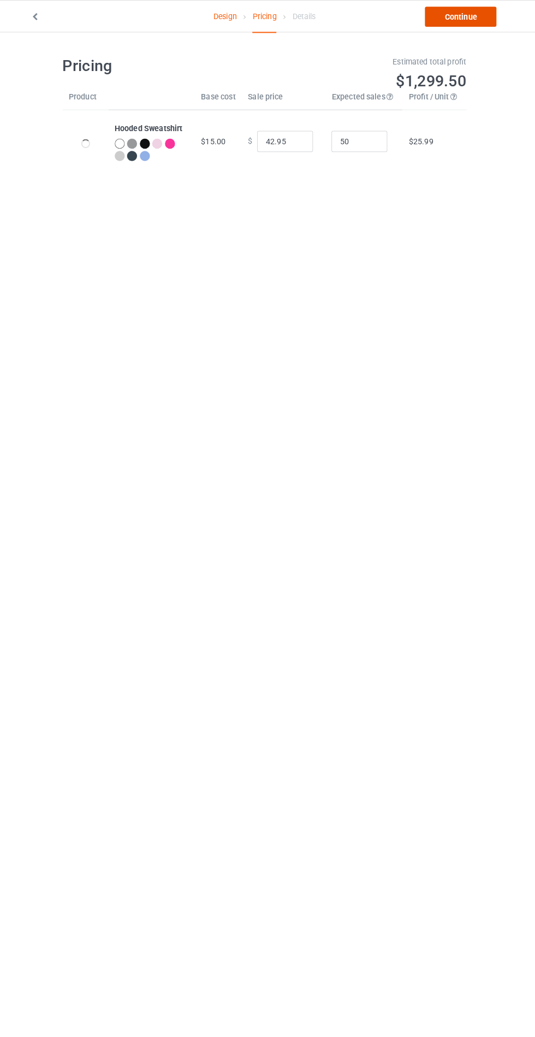
click at [480, 22] on link "Continue" at bounding box center [459, 17] width 70 height 20
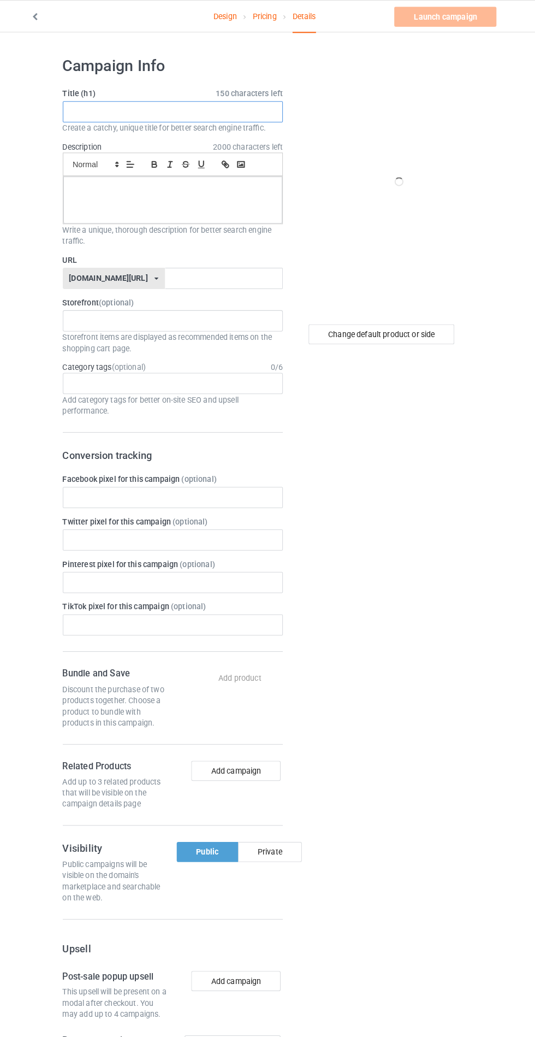
click at [182, 110] on input "text" at bounding box center [177, 109] width 215 height 21
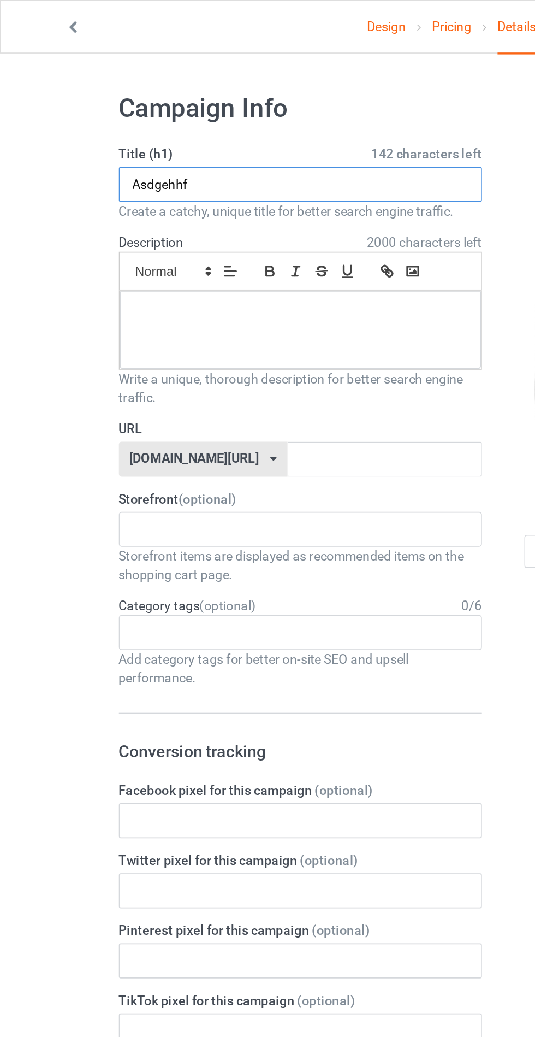
type input "Asdgehhf"
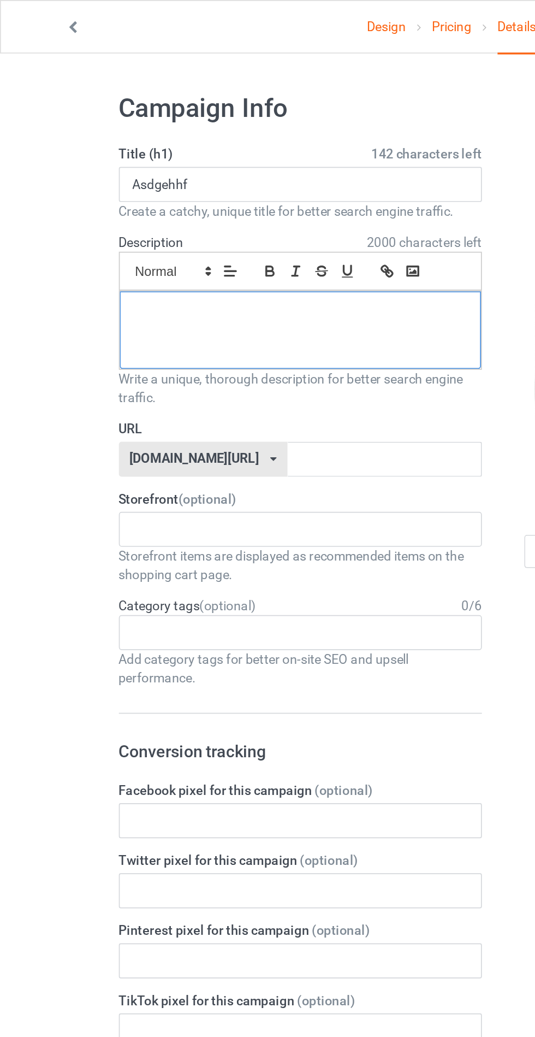
click at [176, 216] on div at bounding box center [178, 196] width 214 height 46
click at [183, 270] on input "text" at bounding box center [227, 272] width 115 height 21
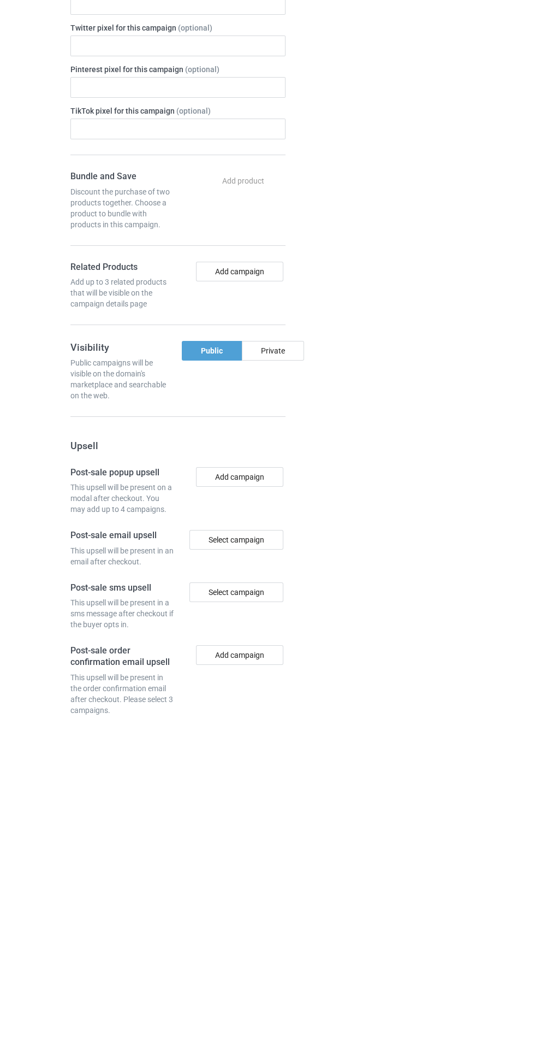
scroll to position [162, 0]
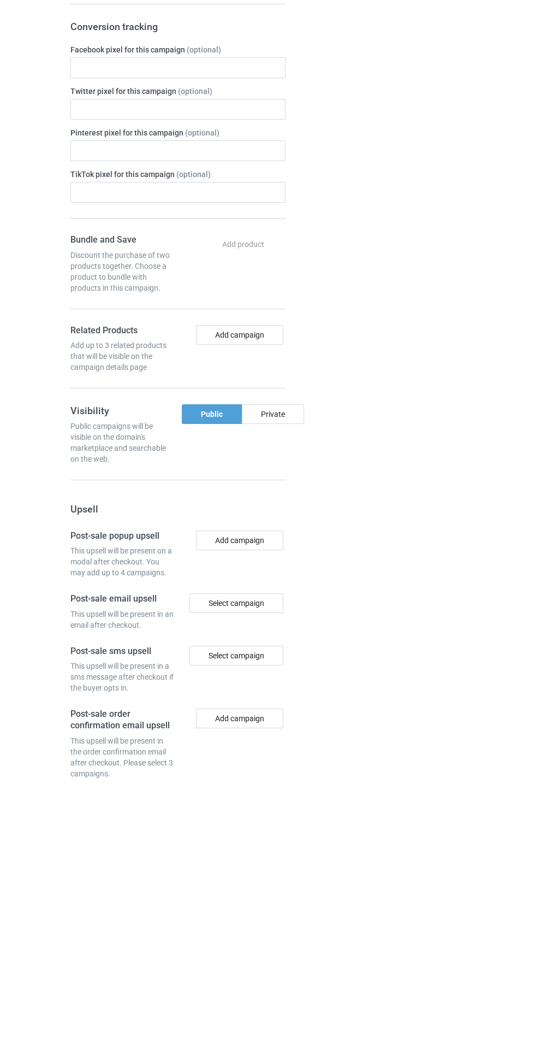
type input "Jhrhggjsfhy"
click at [288, 661] on div "Private" at bounding box center [273, 670] width 62 height 20
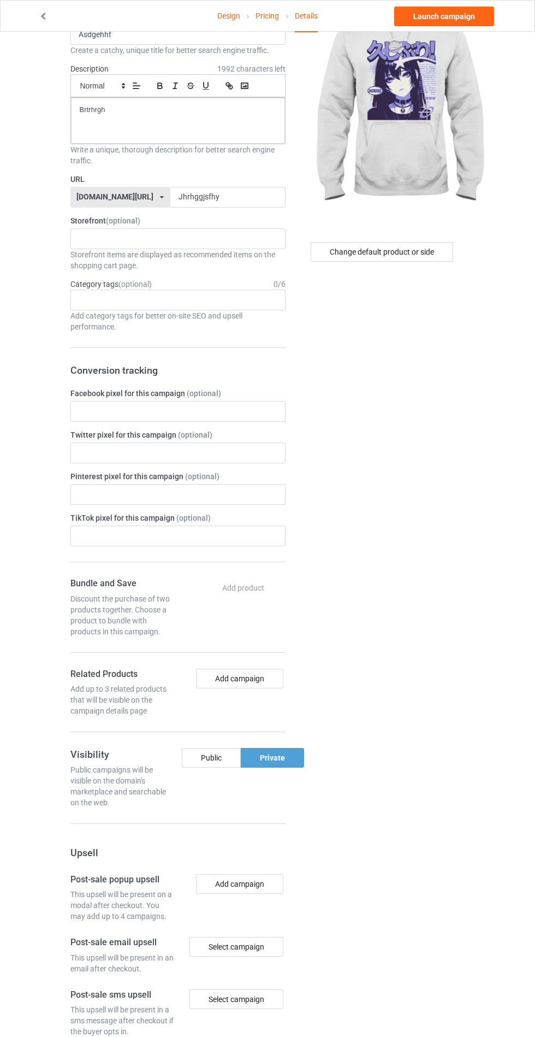
scroll to position [0, 0]
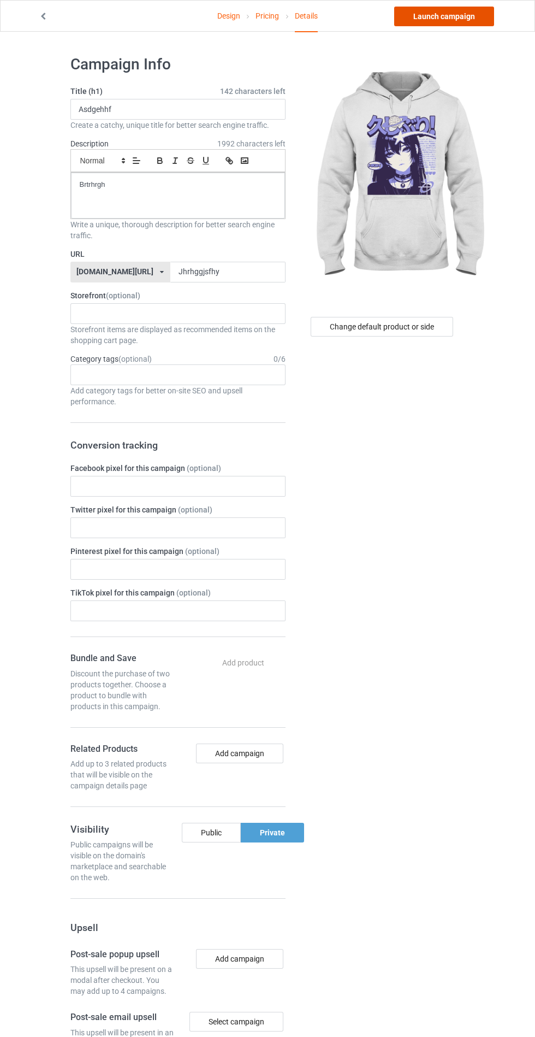
click at [476, 10] on link "Launch campaign" at bounding box center [444, 17] width 100 height 20
